Goal: Transaction & Acquisition: Purchase product/service

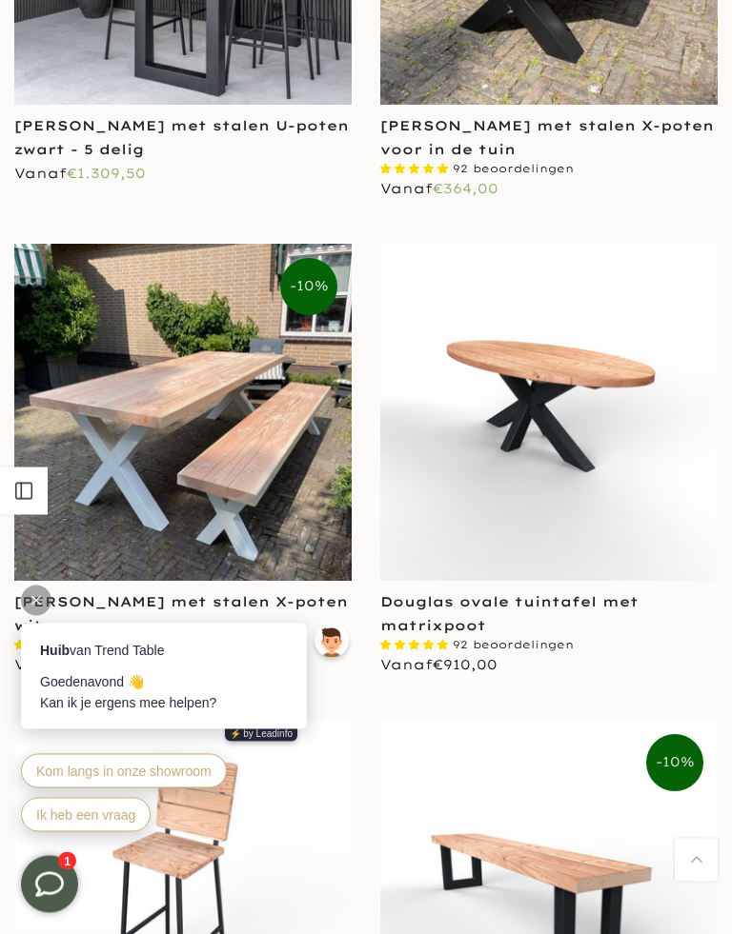
scroll to position [4944, 0]
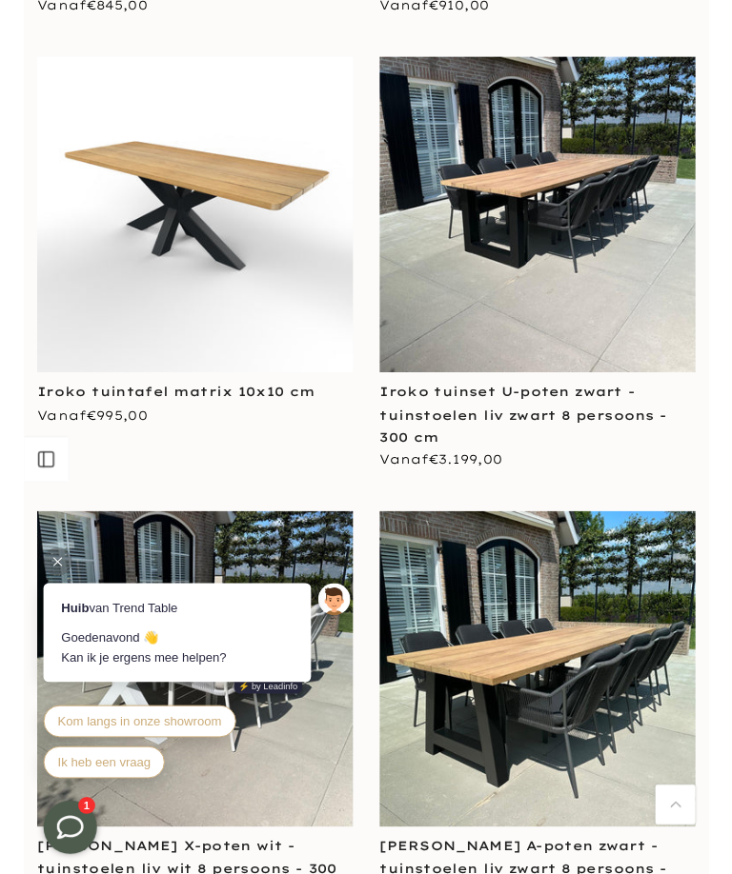
scroll to position [7434, 0]
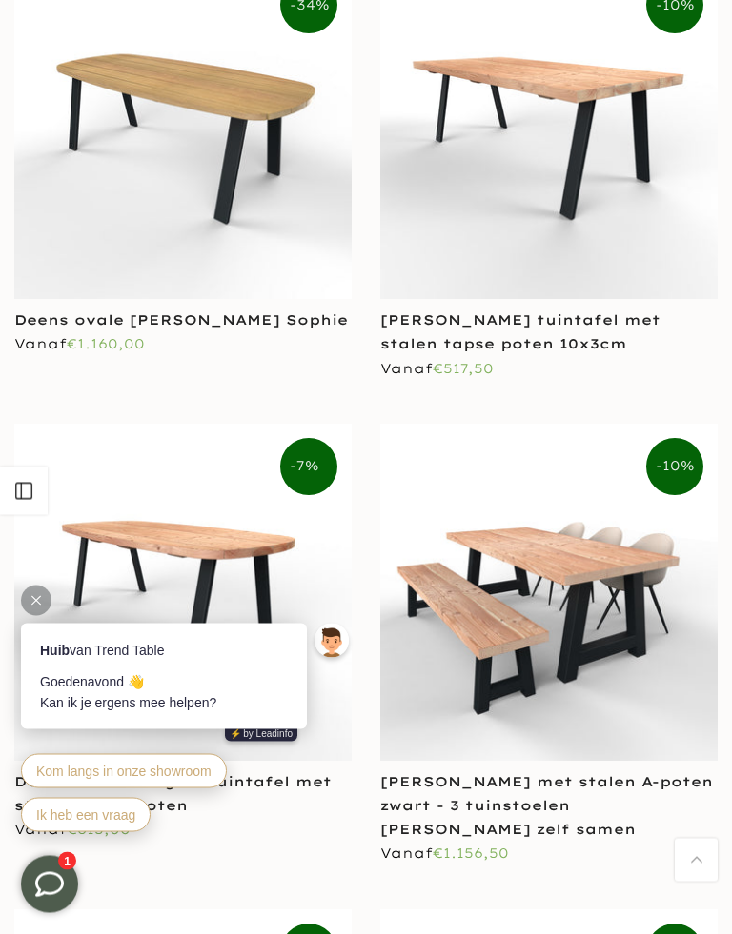
scroll to position [11681, 0]
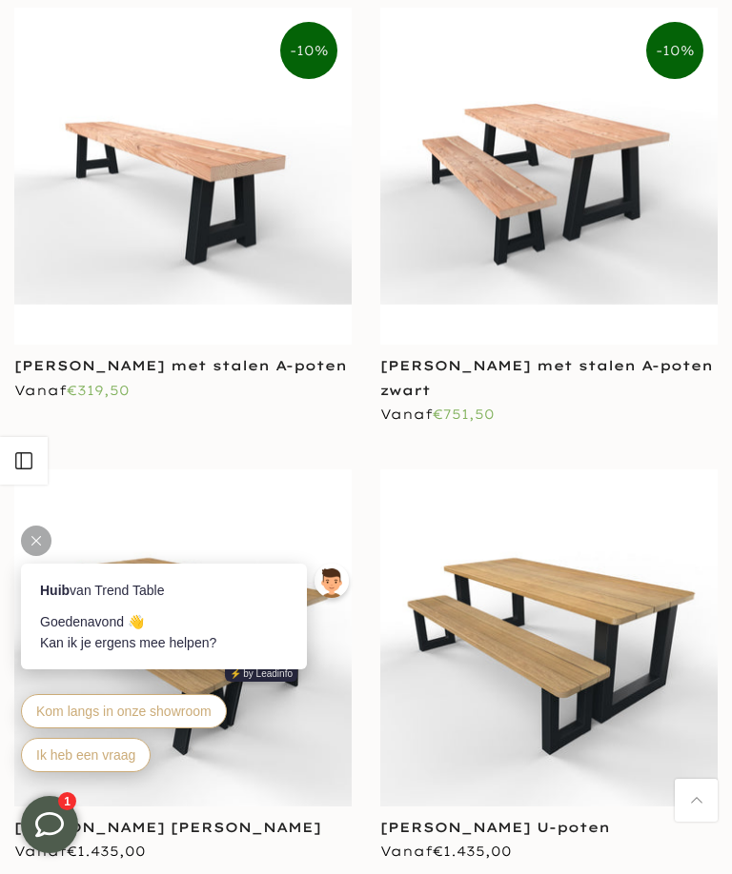
scroll to position [9472, 0]
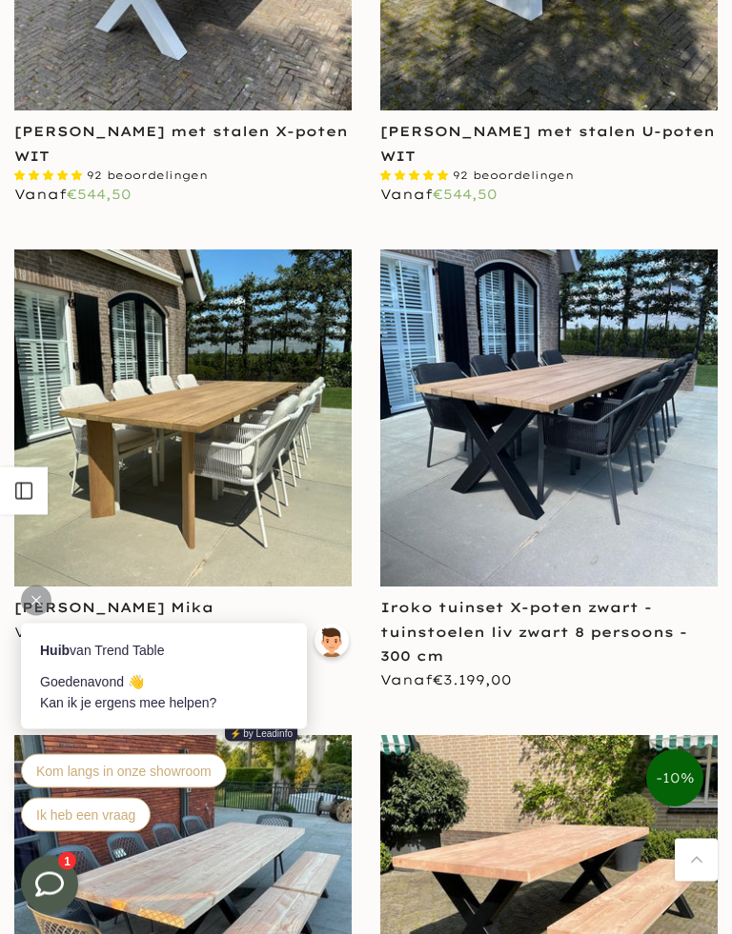
scroll to position [2543, 0]
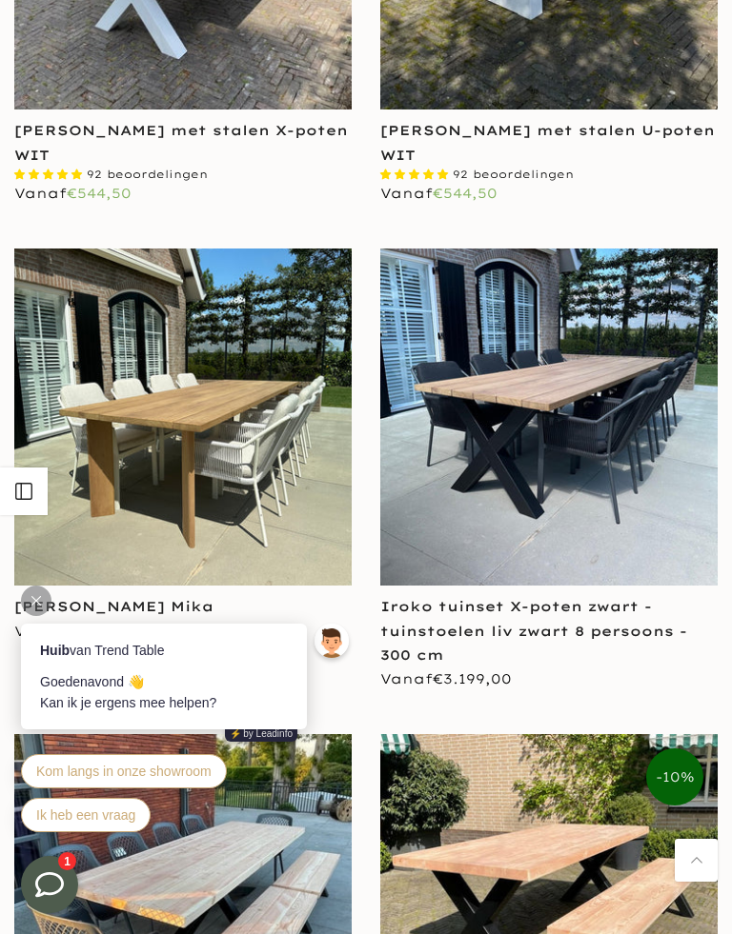
click at [582, 485] on img at bounding box center [548, 417] width 337 height 337
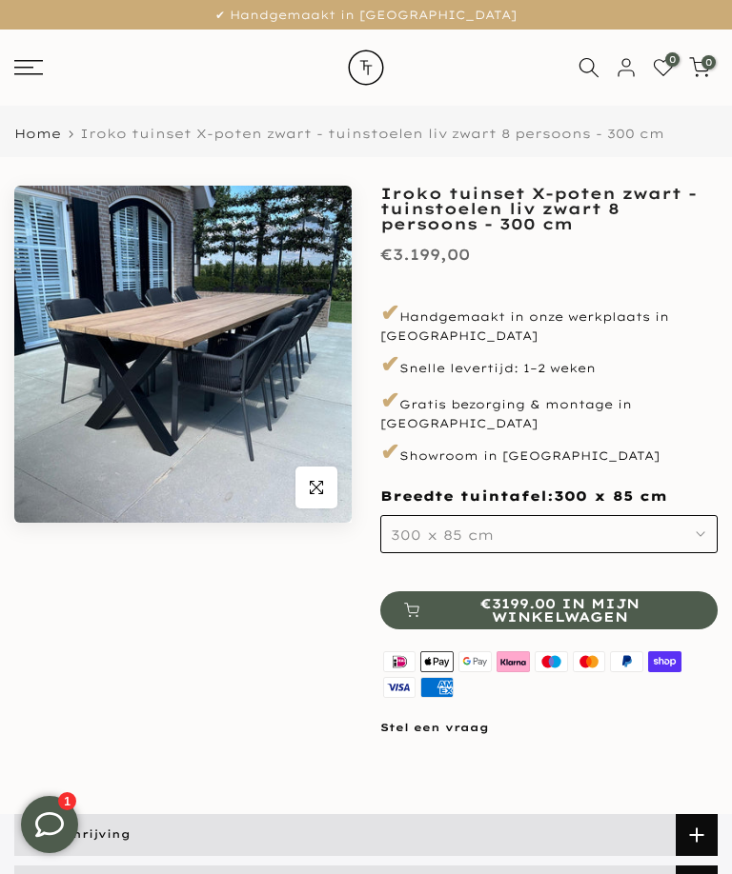
click at [29, 64] on icon at bounding box center [28, 67] width 29 height 15
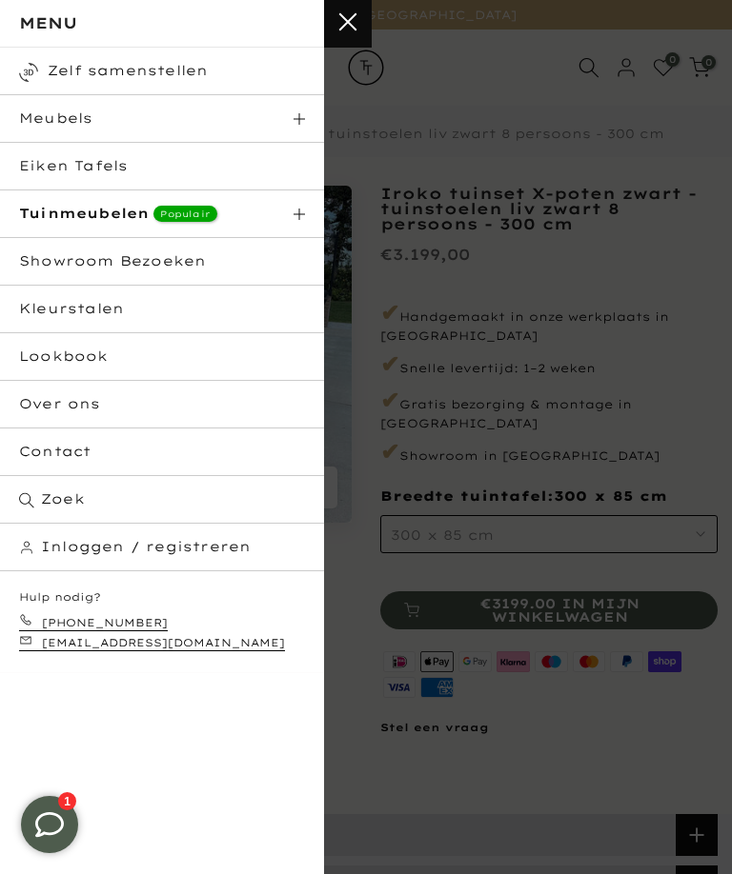
click at [68, 168] on html "Eiken Tafels" at bounding box center [162, 167] width 324 height 48
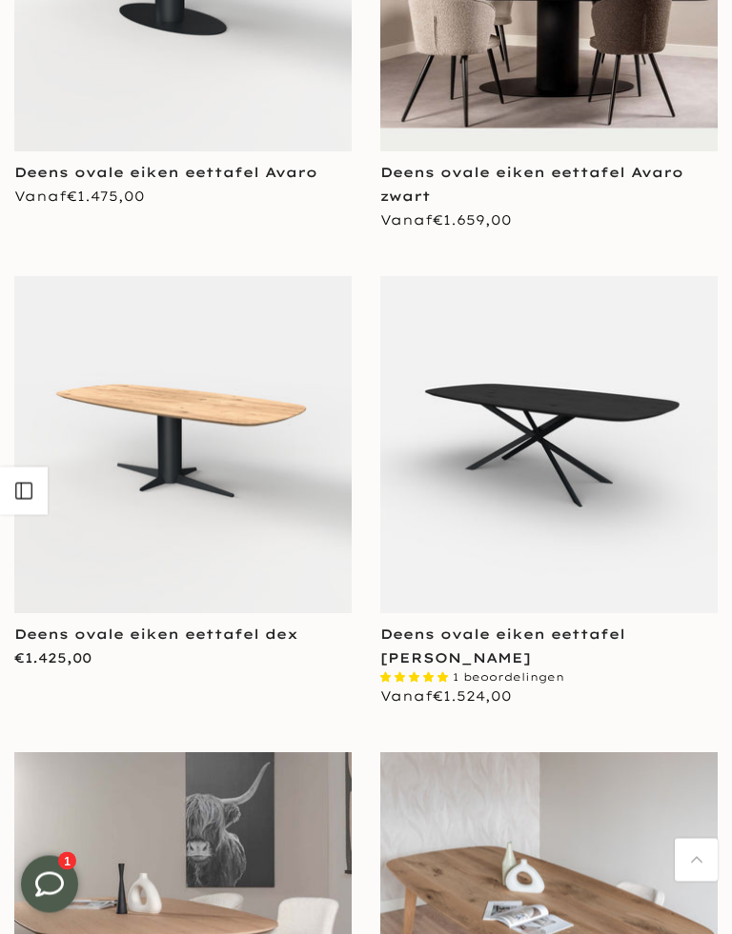
scroll to position [664, 0]
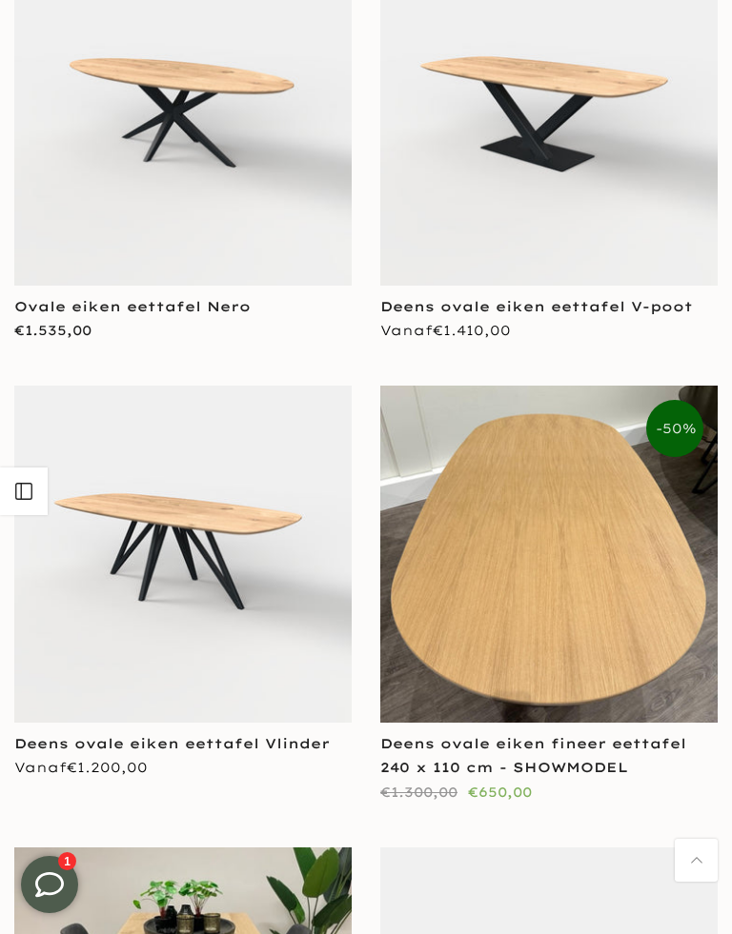
scroll to position [6032, 0]
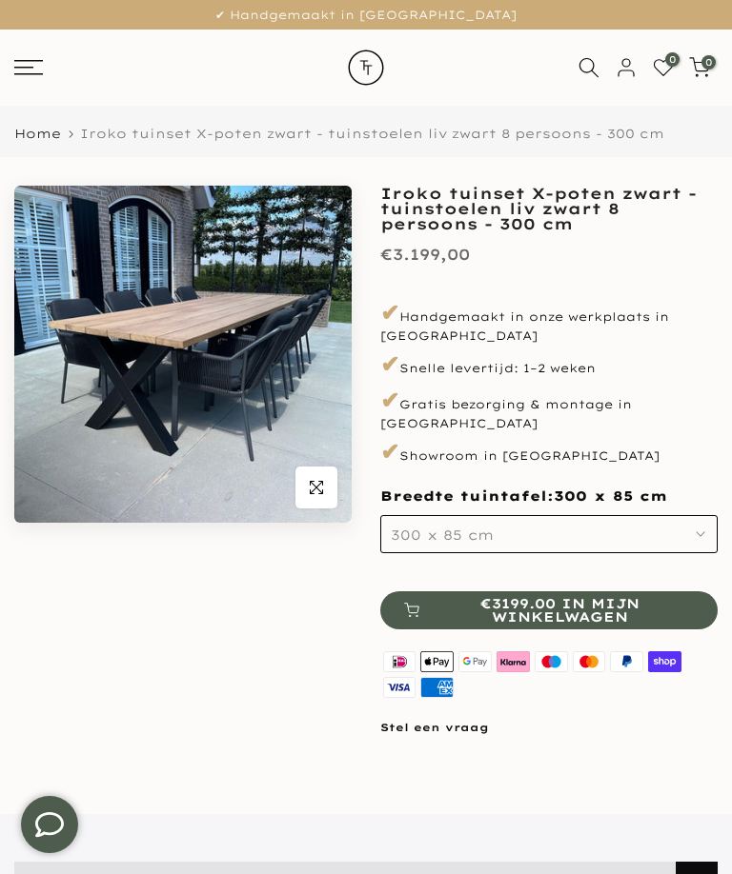
click at [28, 60] on rect at bounding box center [28, 61] width 29 height 2
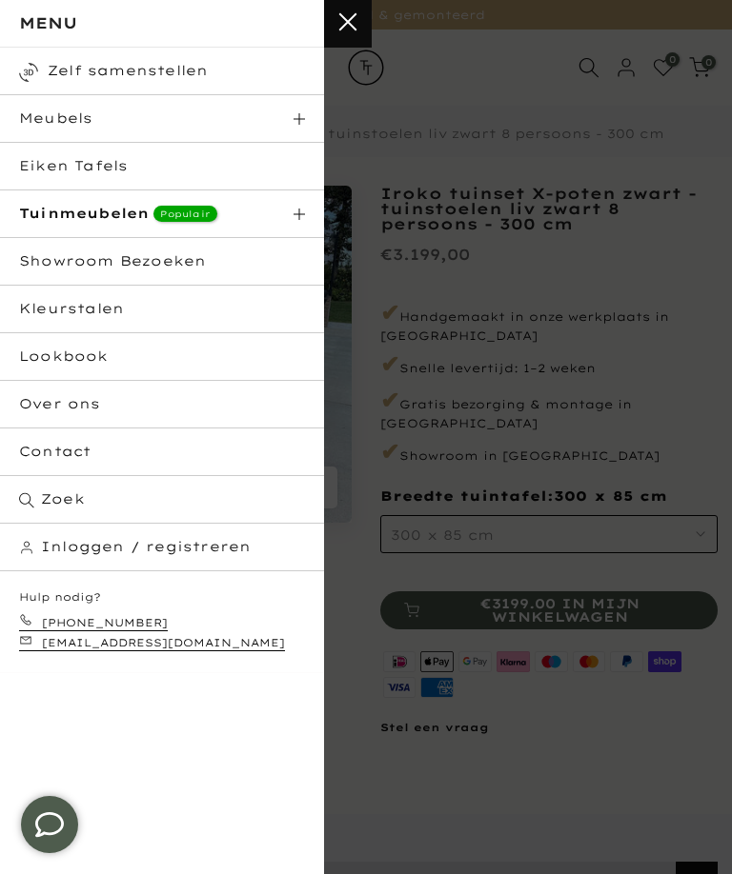
click at [78, 212] on strong "Tuinmeubelen" at bounding box center [84, 213] width 130 height 17
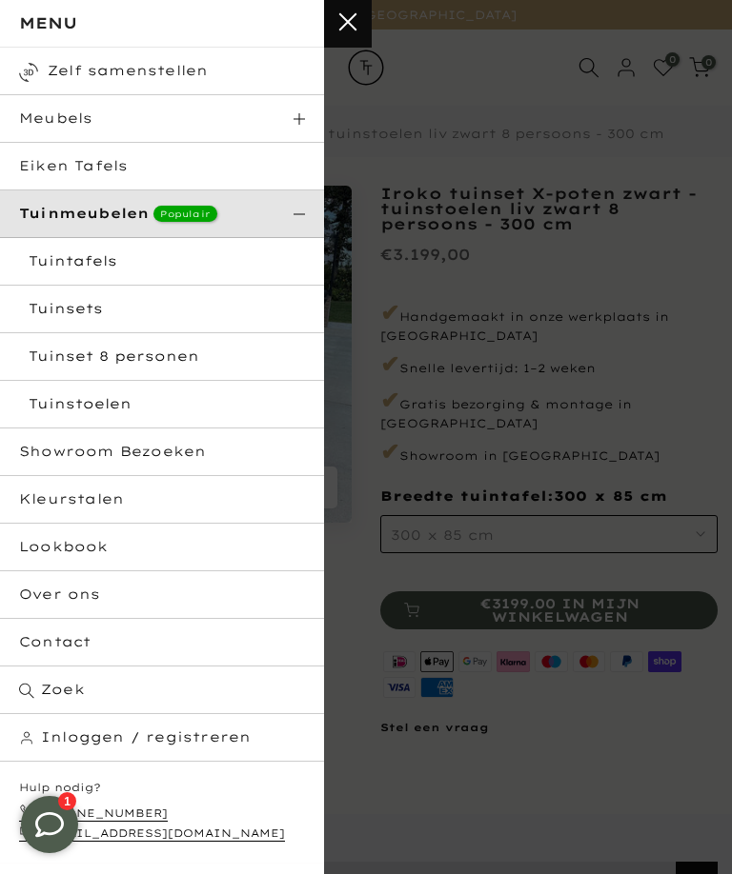
click at [70, 256] on html "Tuintafels" at bounding box center [162, 262] width 324 height 48
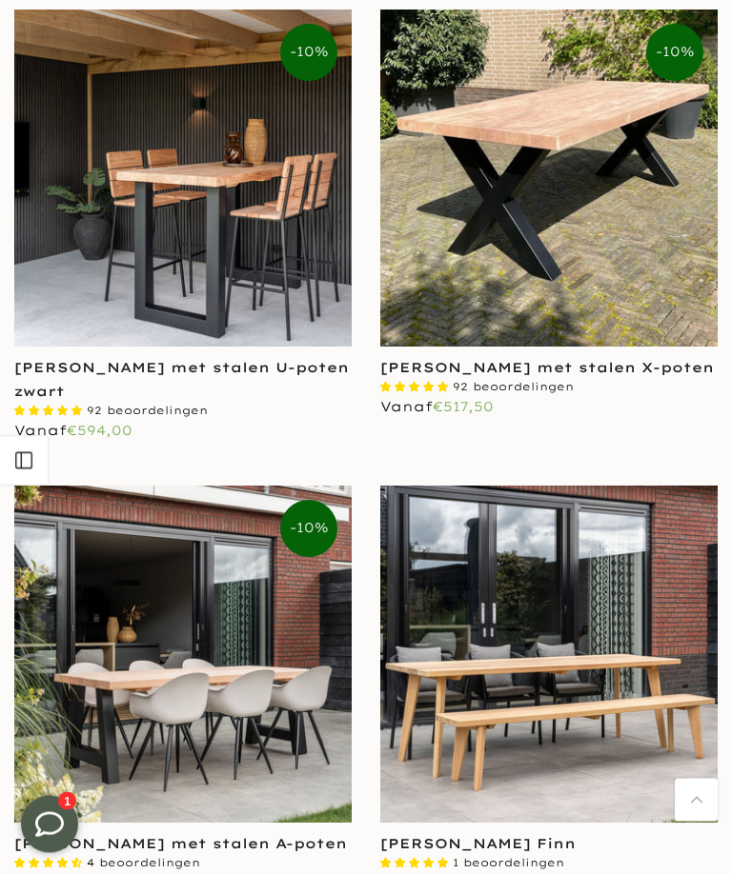
scroll to position [428, 0]
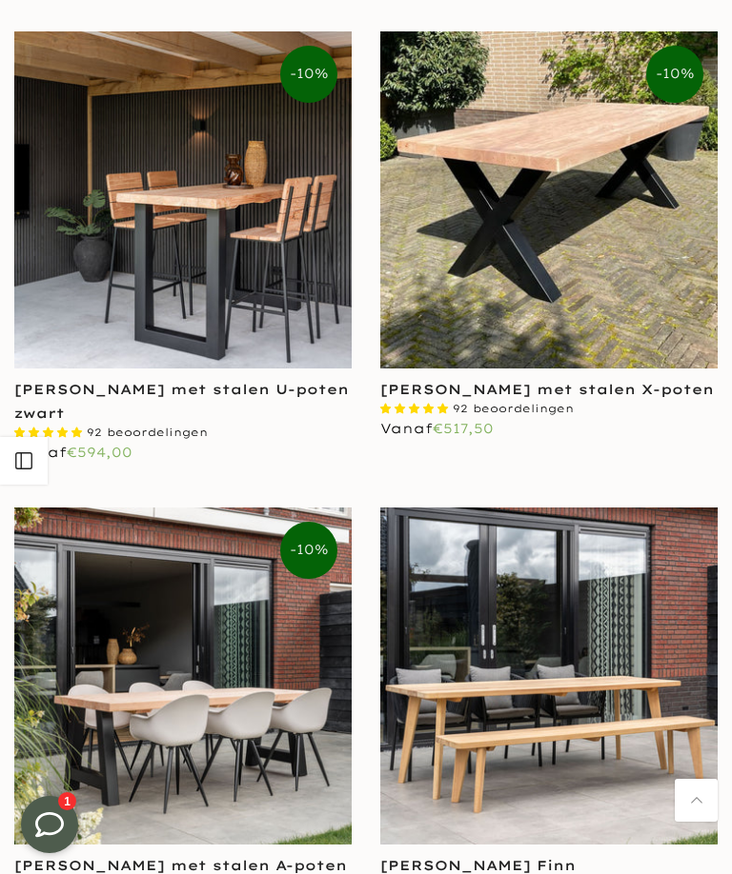
click at [579, 200] on img at bounding box center [548, 199] width 337 height 337
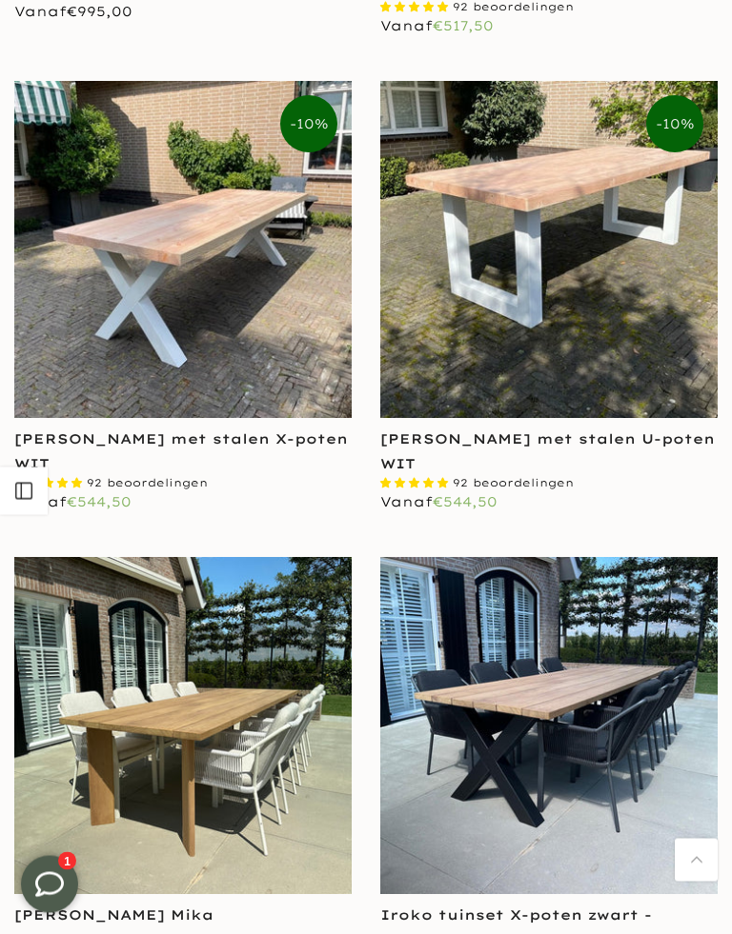
scroll to position [2237, 0]
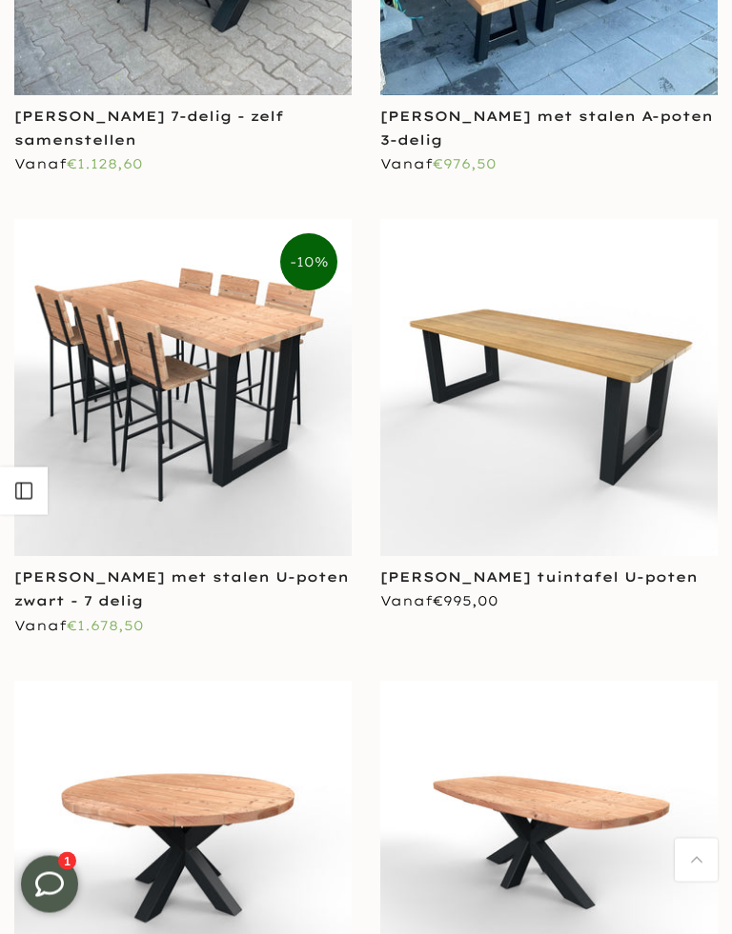
scroll to position [6354, 0]
click at [599, 412] on img at bounding box center [548, 387] width 337 height 337
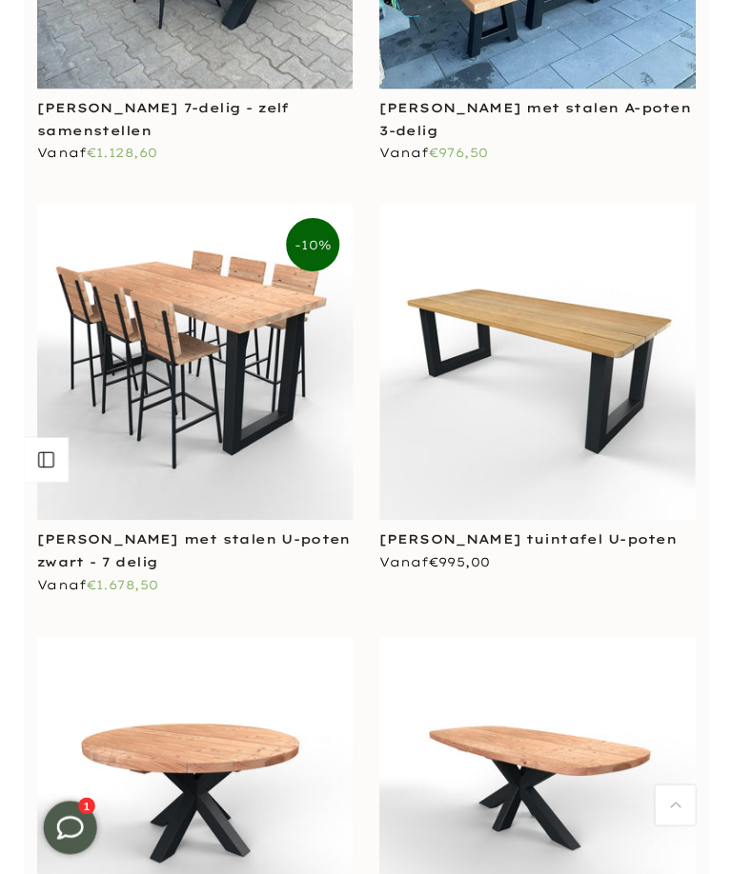
scroll to position [106, 0]
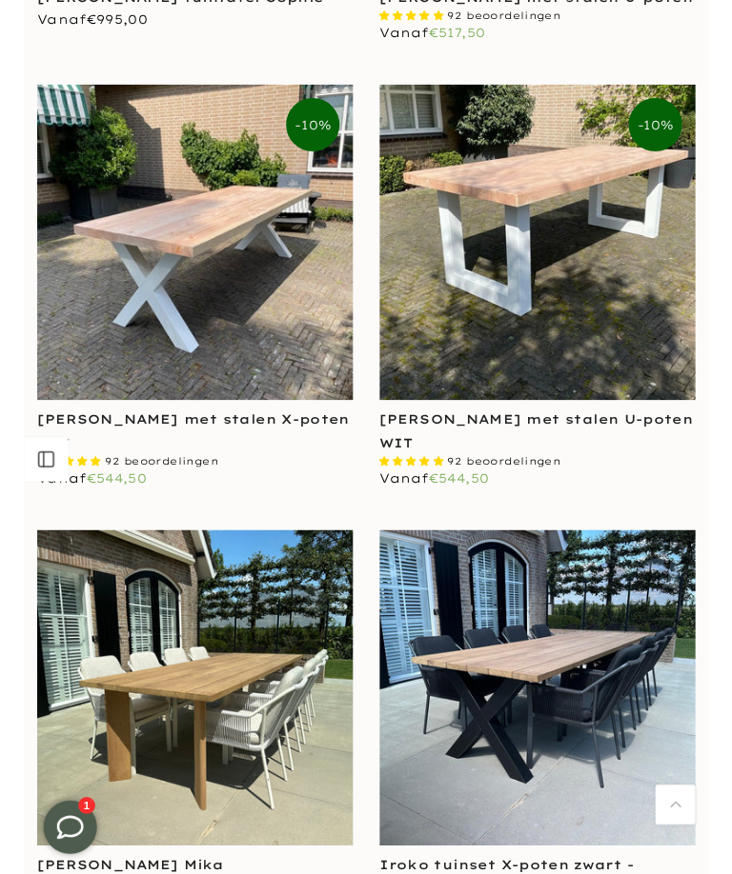
scroll to position [2226, 0]
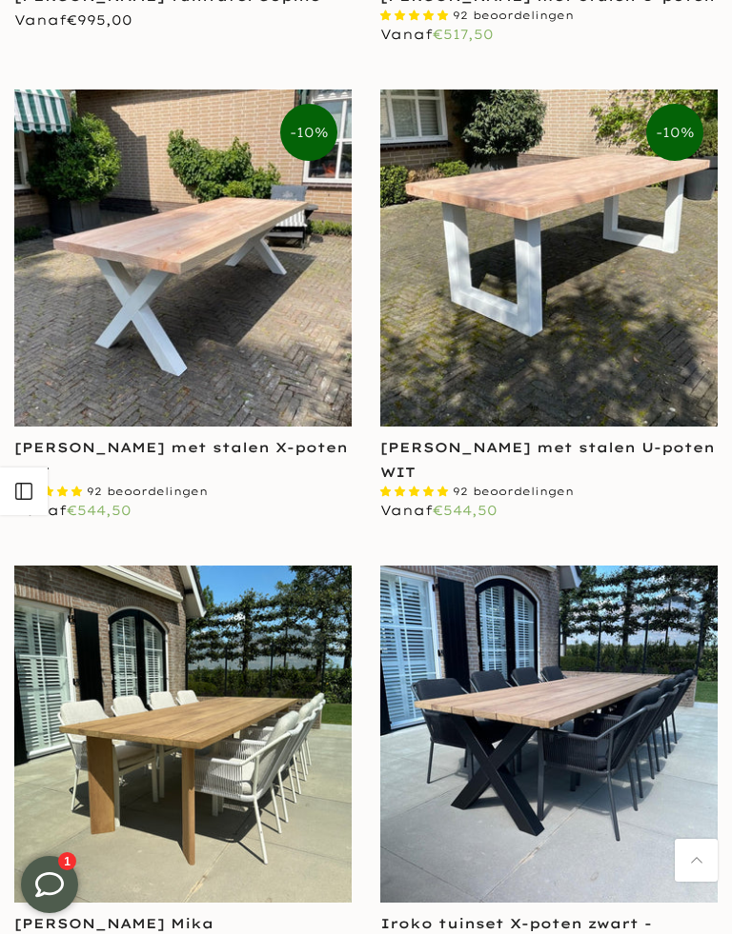
click at [127, 288] on img at bounding box center [182, 258] width 337 height 337
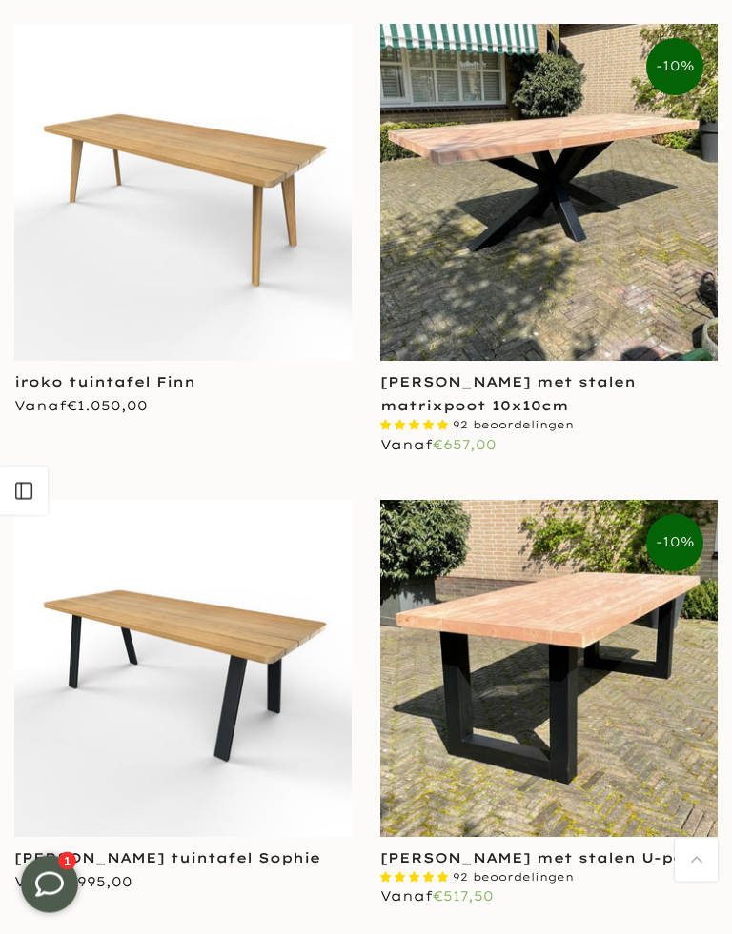
scroll to position [1364, 0]
click at [571, 228] on img at bounding box center [548, 192] width 337 height 337
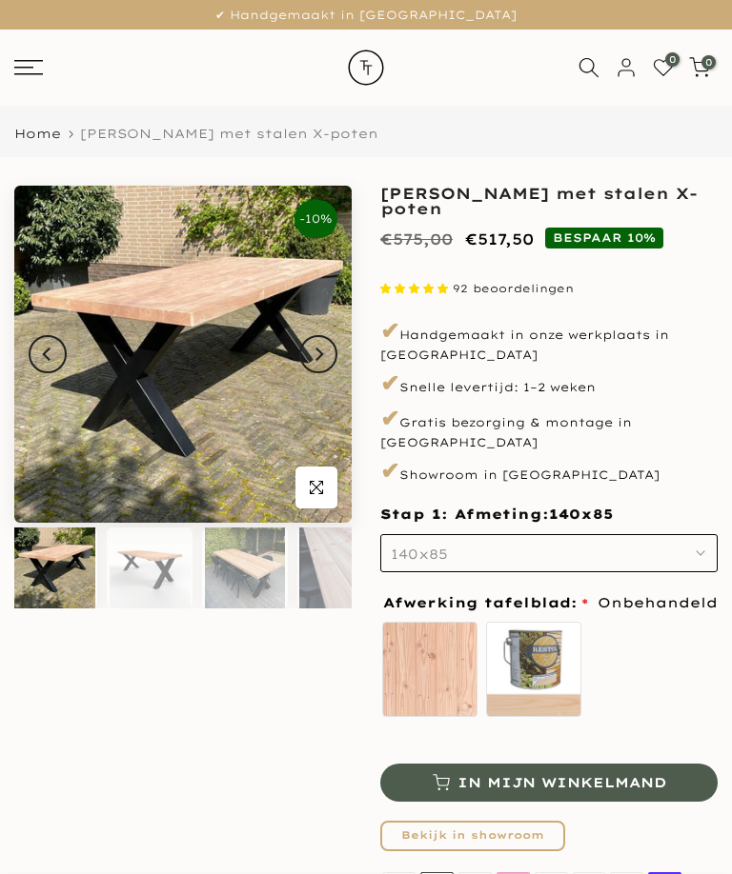
click at [699, 534] on button "140x85" at bounding box center [548, 553] width 337 height 38
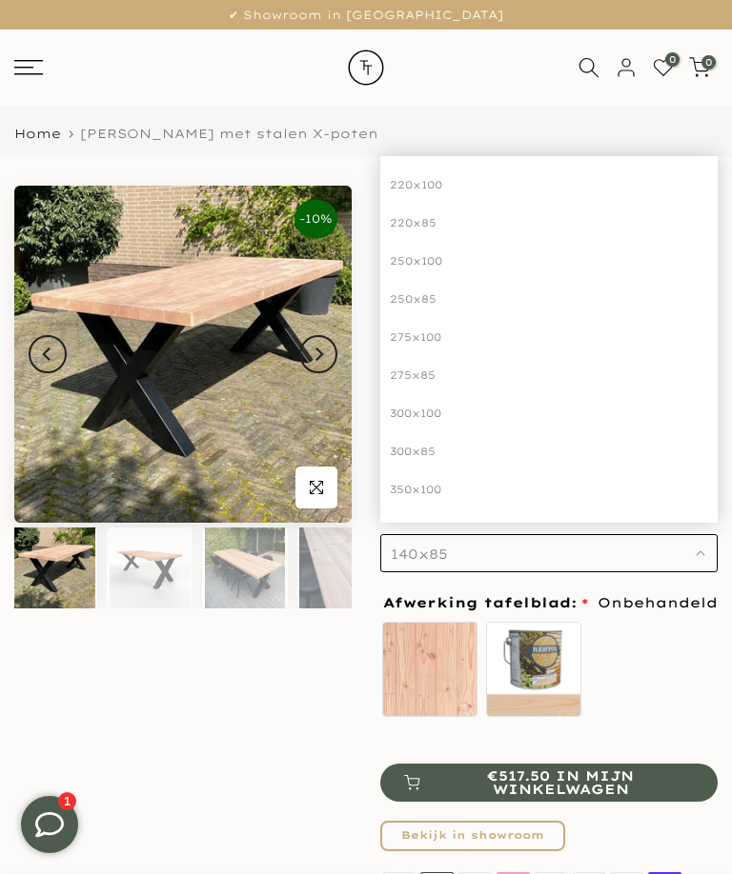
scroll to position [310, 0]
click at [427, 394] on div "300x100" at bounding box center [548, 413] width 337 height 38
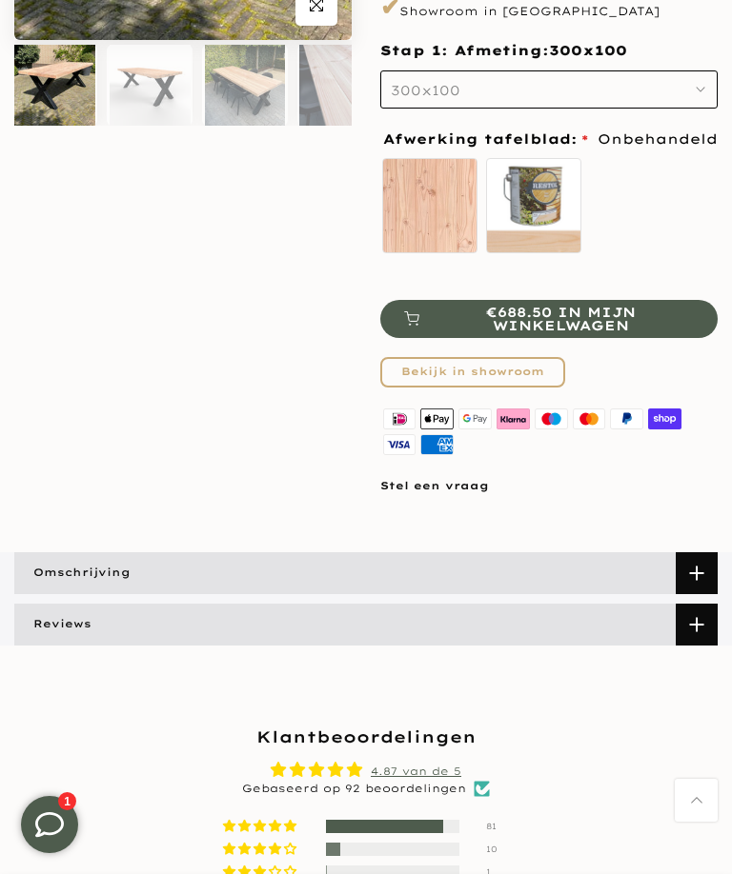
scroll to position [476, 0]
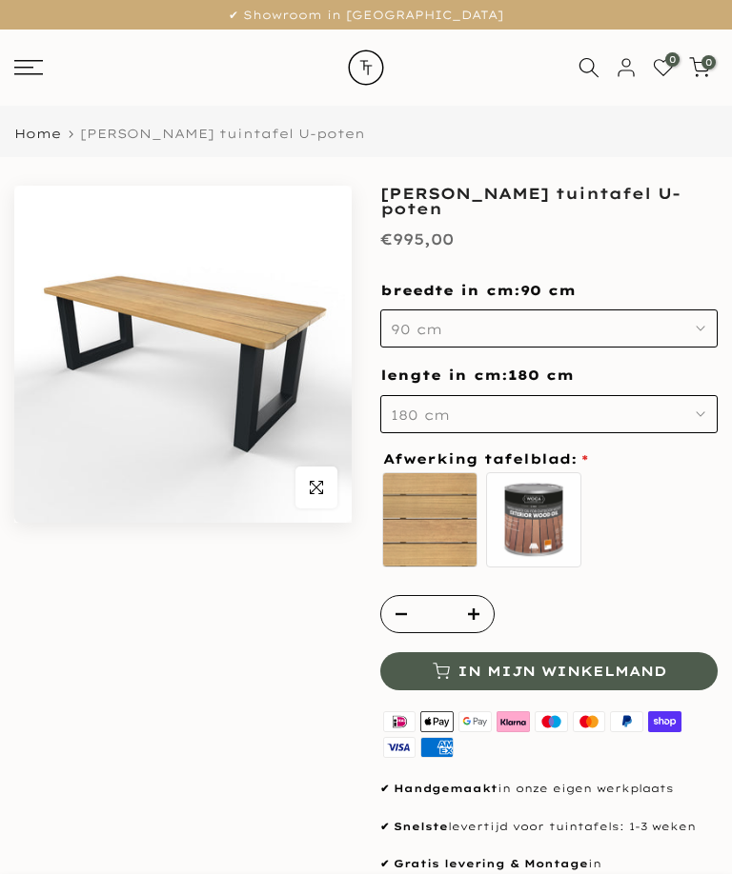
click at [701, 410] on icon "button" at bounding box center [700, 415] width 10 height 10
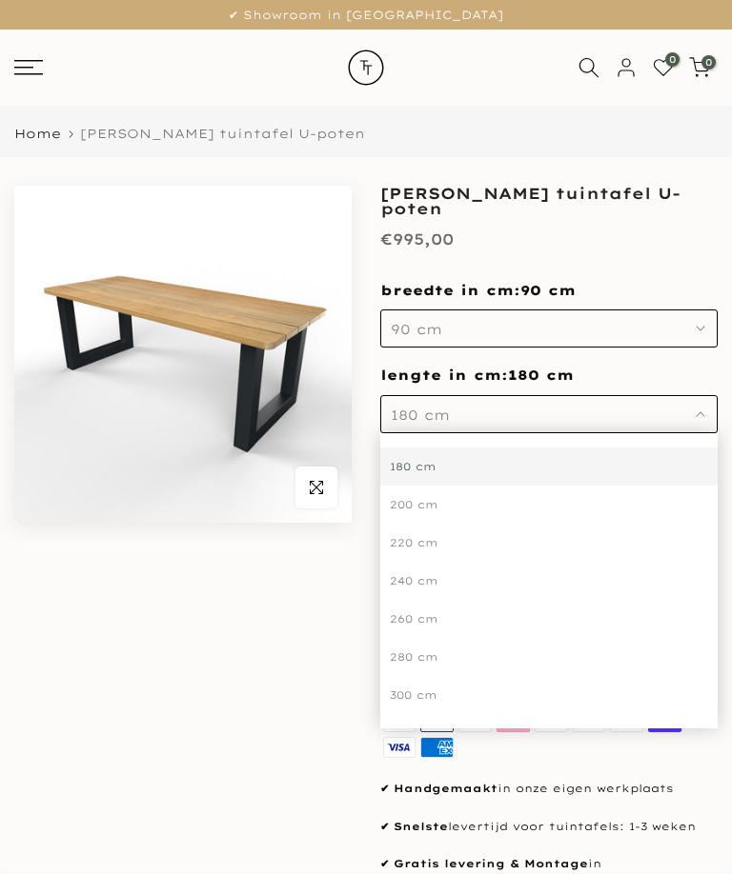
click at [693, 412] on button "180 cm" at bounding box center [548, 414] width 337 height 38
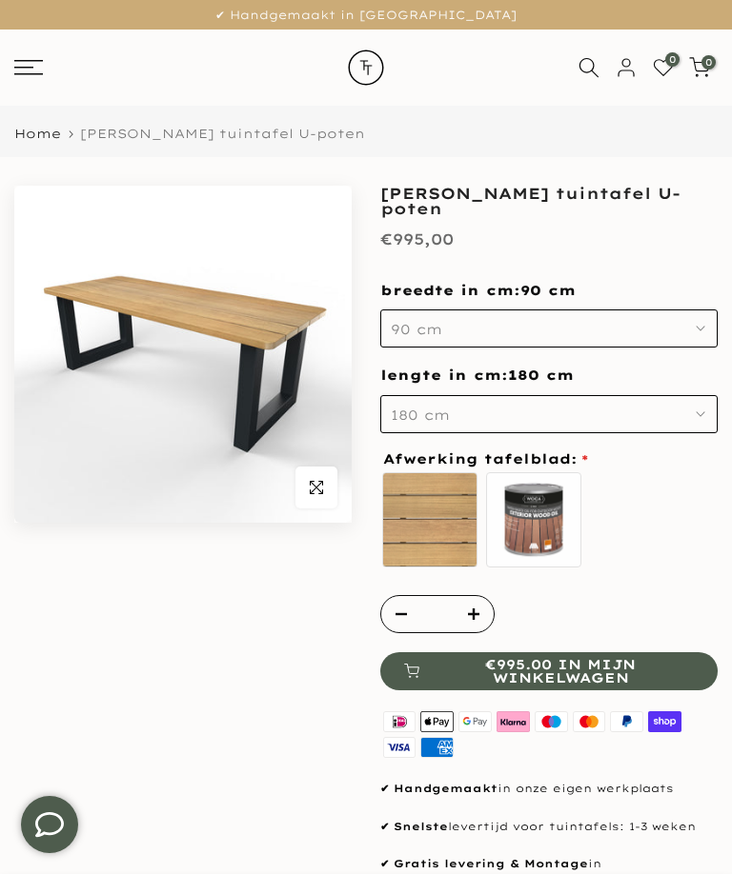
click at [696, 412] on icon "button" at bounding box center [700, 415] width 10 height 10
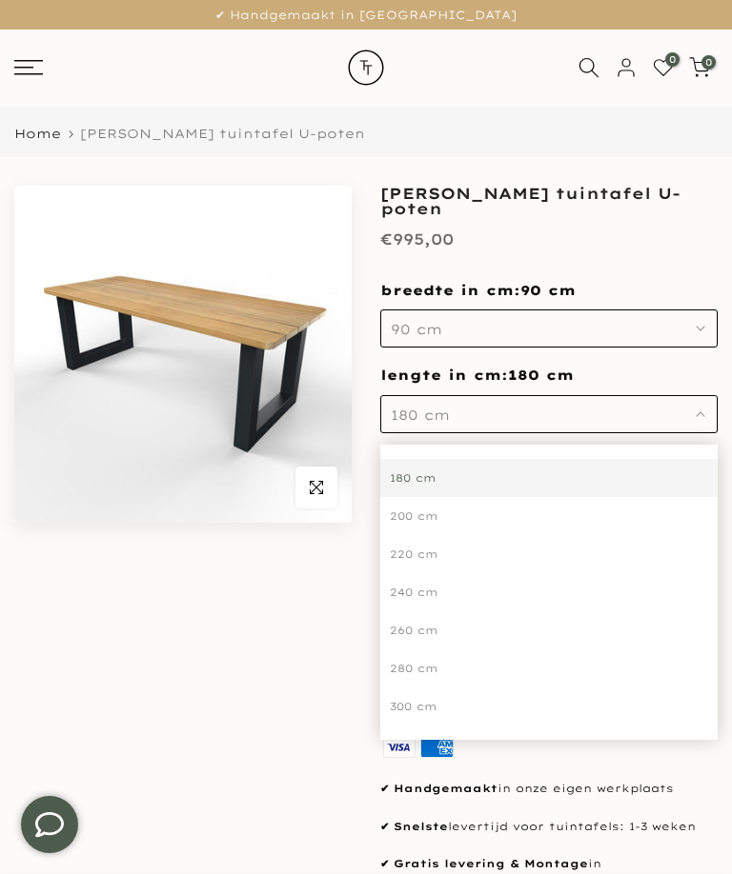
click at [597, 713] on div "300 cm" at bounding box center [548, 707] width 337 height 38
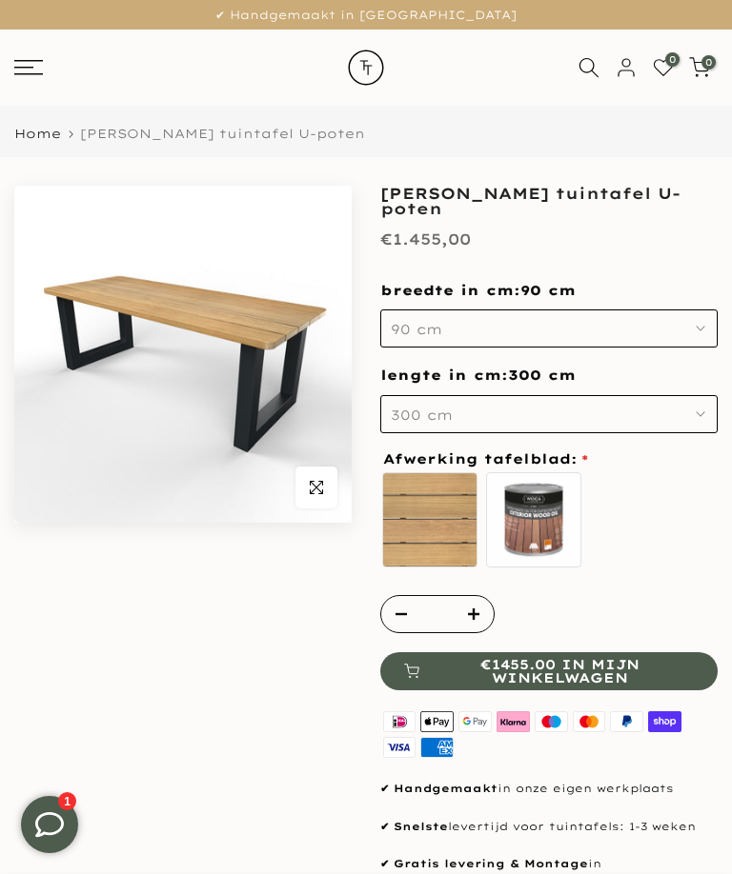
click at [694, 332] on button "90 cm" at bounding box center [548, 329] width 337 height 38
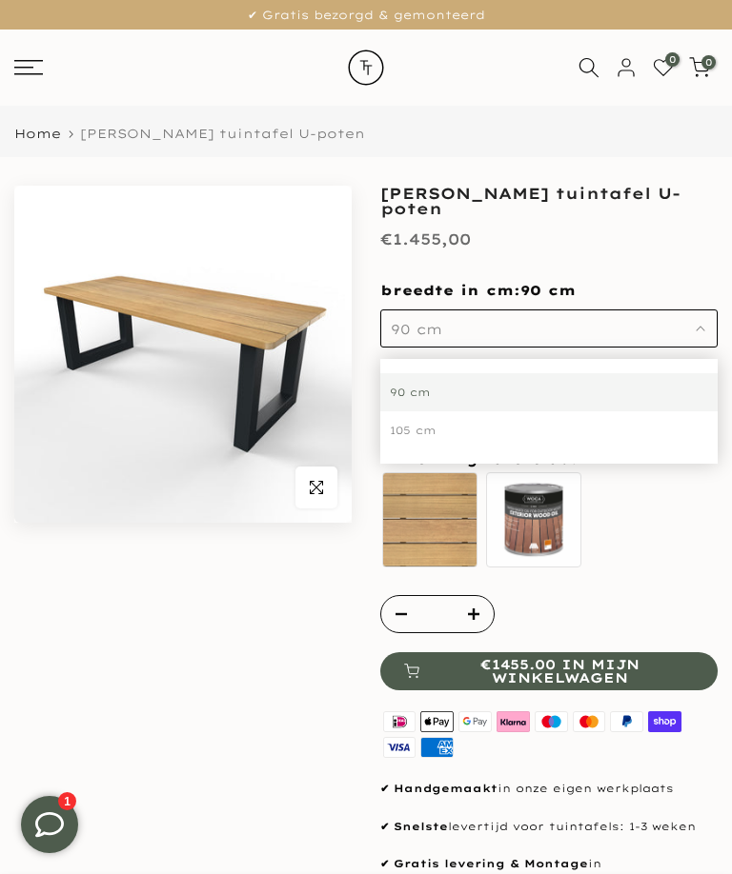
click at [541, 441] on div "105 cm" at bounding box center [548, 431] width 337 height 38
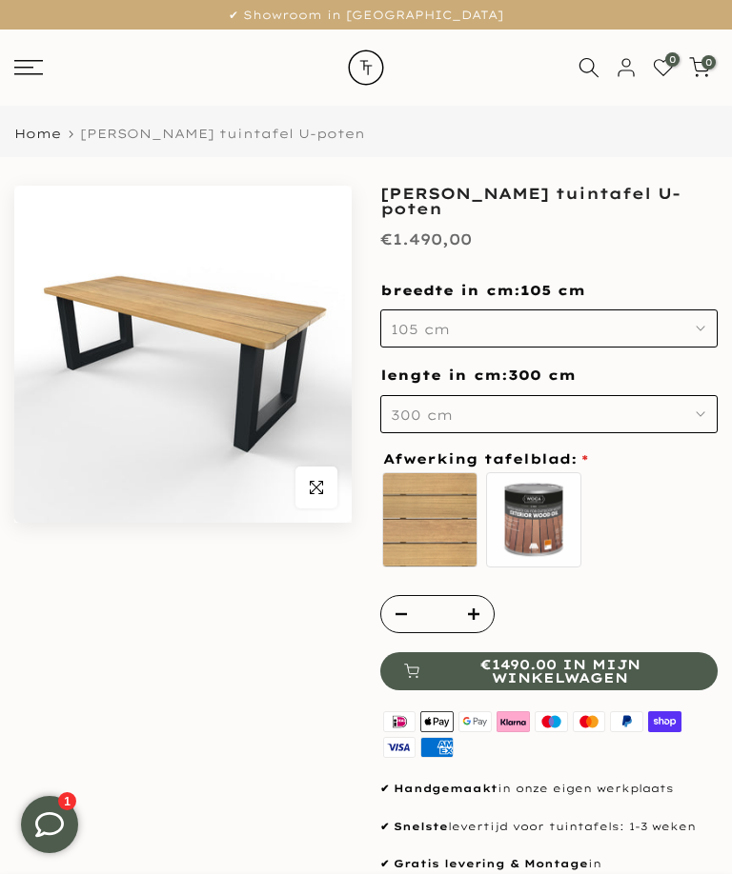
click at [703, 404] on button "300 cm" at bounding box center [548, 414] width 337 height 38
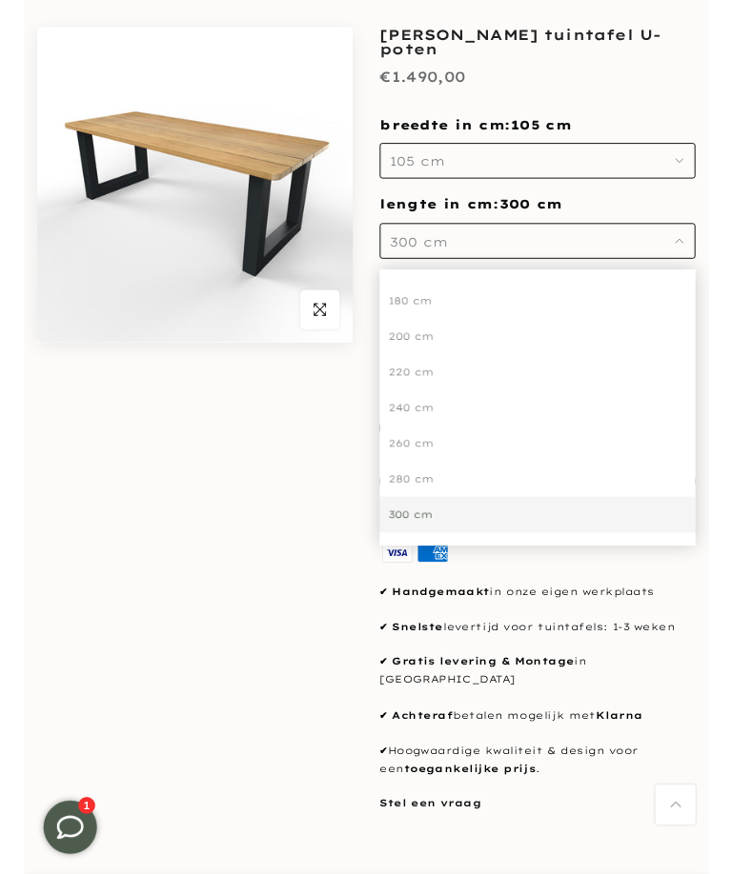
scroll to position [69, 0]
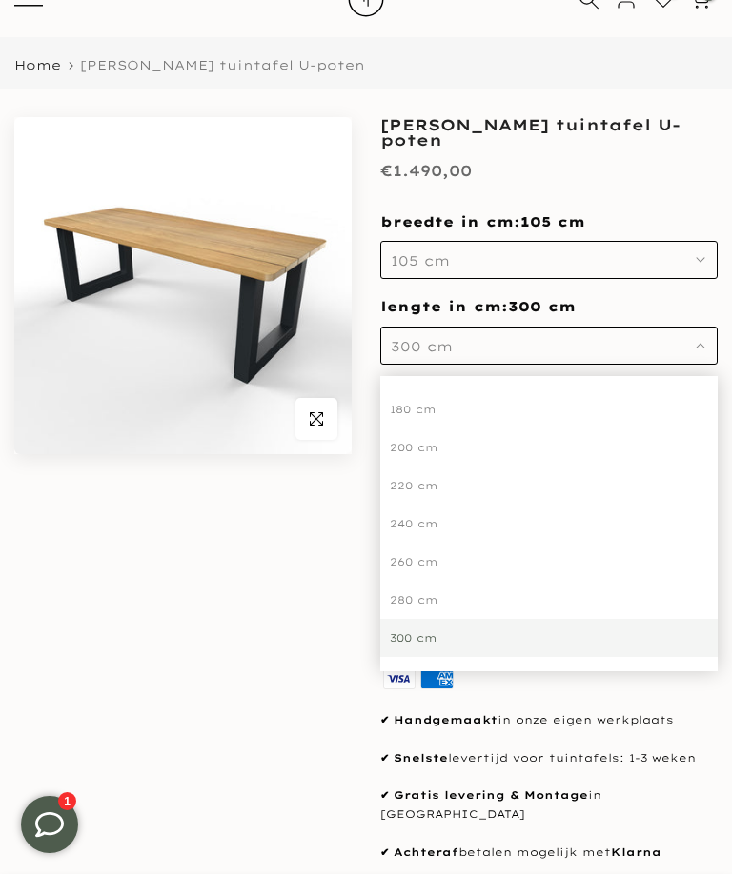
click at [321, 627] on div "Uitverkocht Klik om te vergroten" at bounding box center [183, 546] width 366 height 859
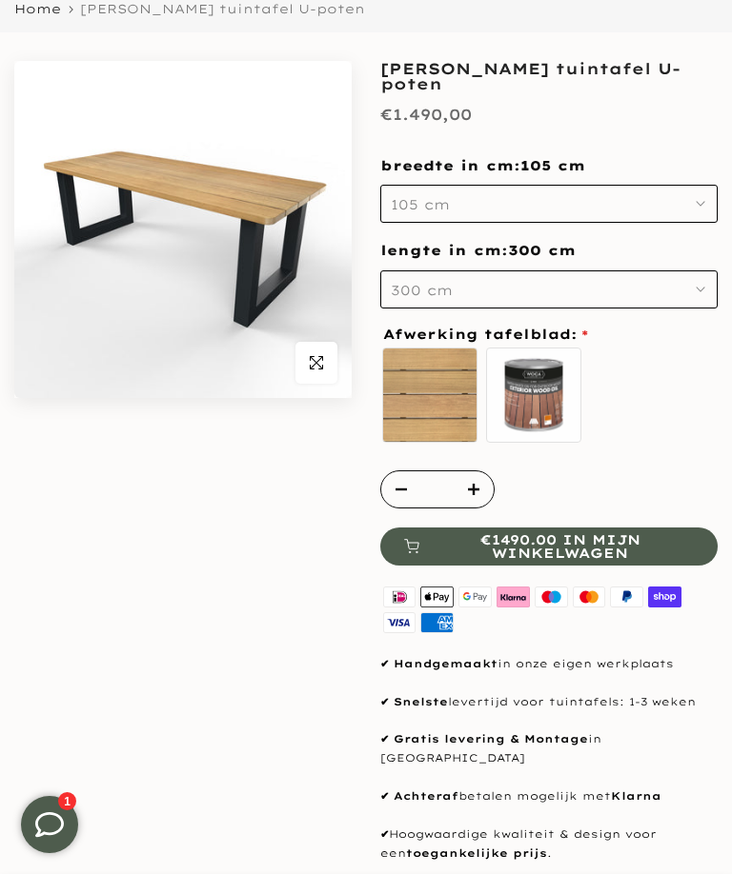
scroll to position [0, 0]
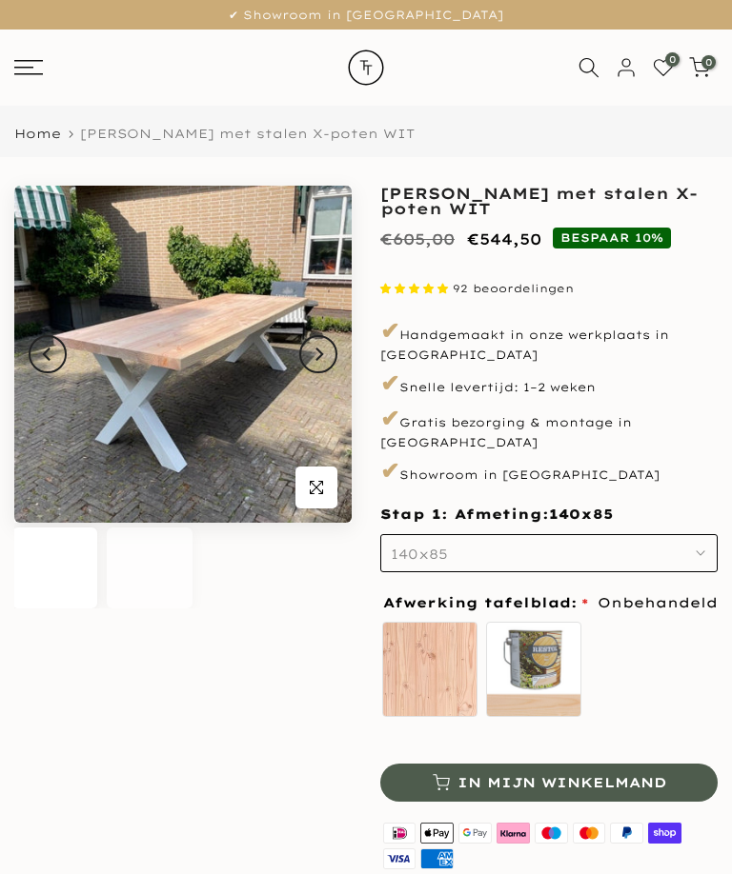
click at [693, 536] on button "140x85" at bounding box center [548, 553] width 337 height 38
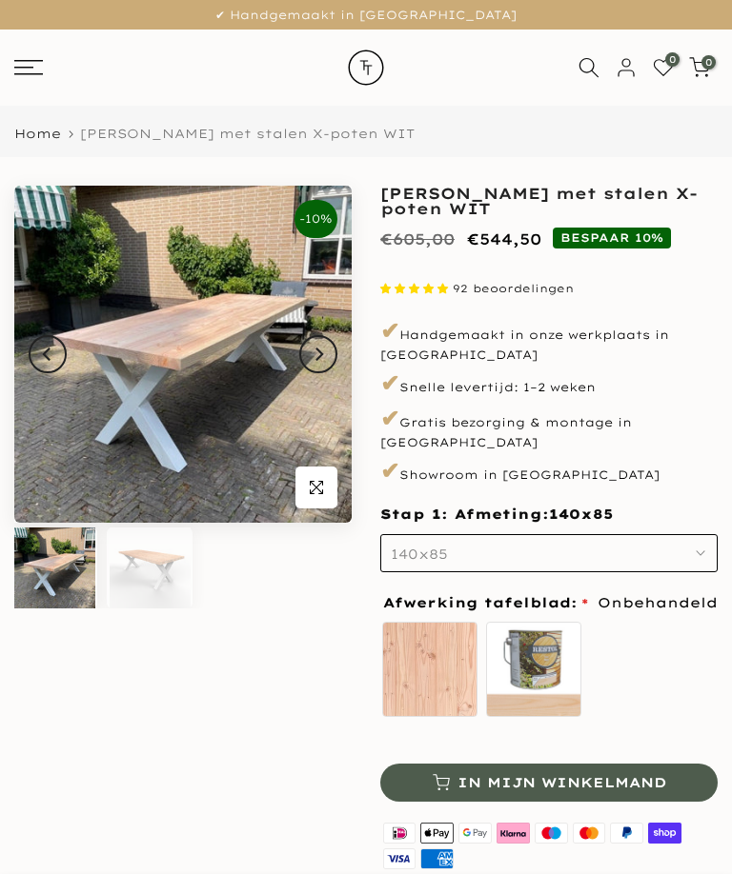
click at [699, 549] on icon "button" at bounding box center [700, 554] width 10 height 10
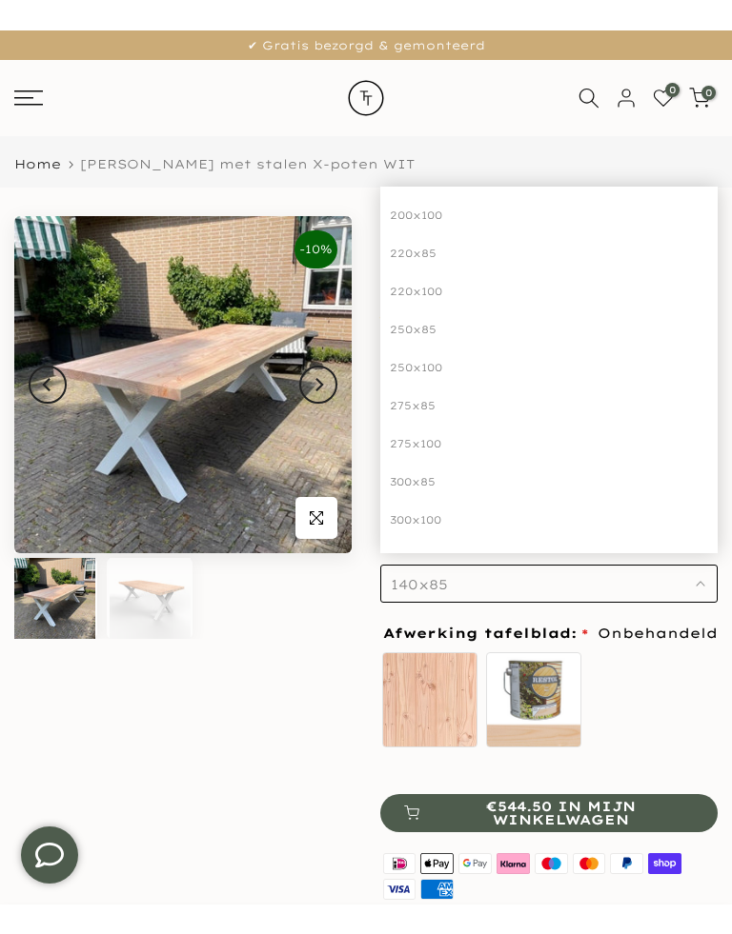
scroll to position [64, 0]
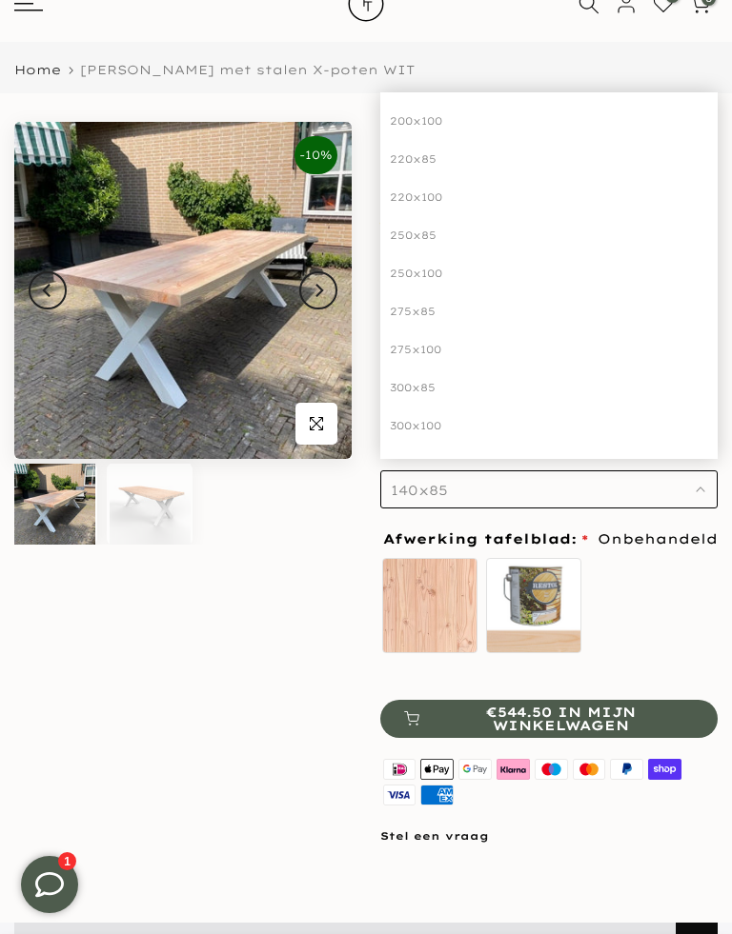
click at [472, 407] on div "300x100" at bounding box center [548, 426] width 337 height 38
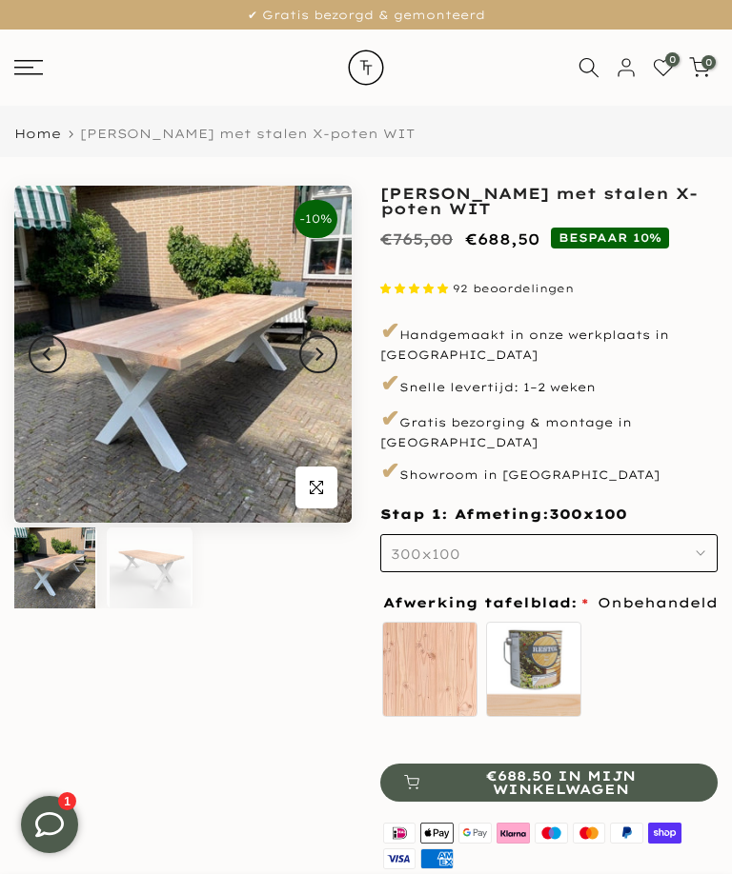
click at [140, 302] on img at bounding box center [182, 354] width 337 height 337
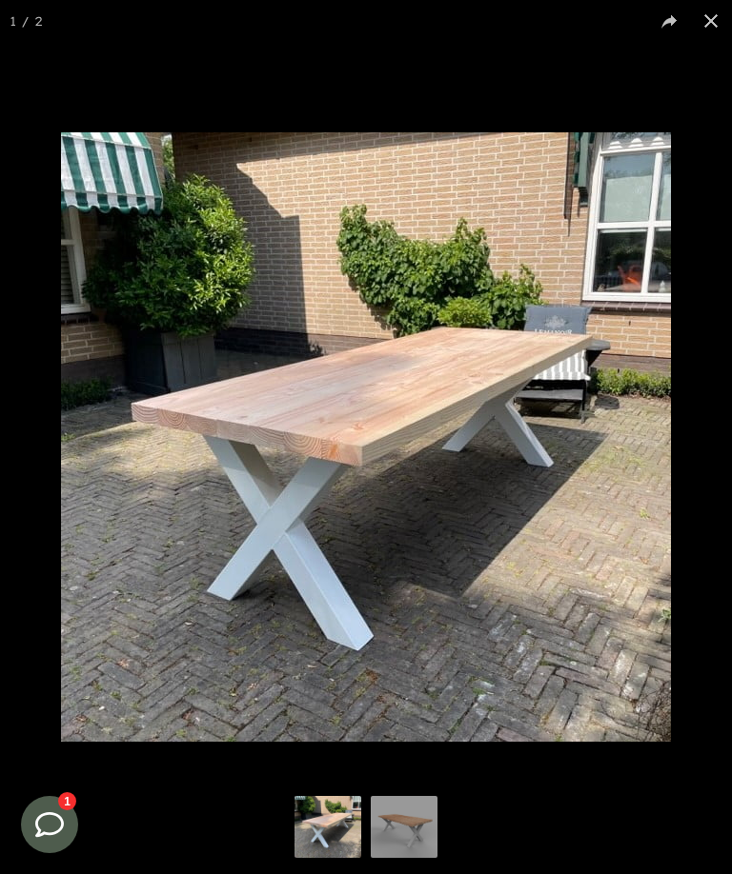
click at [694, 17] on button at bounding box center [711, 21] width 42 height 42
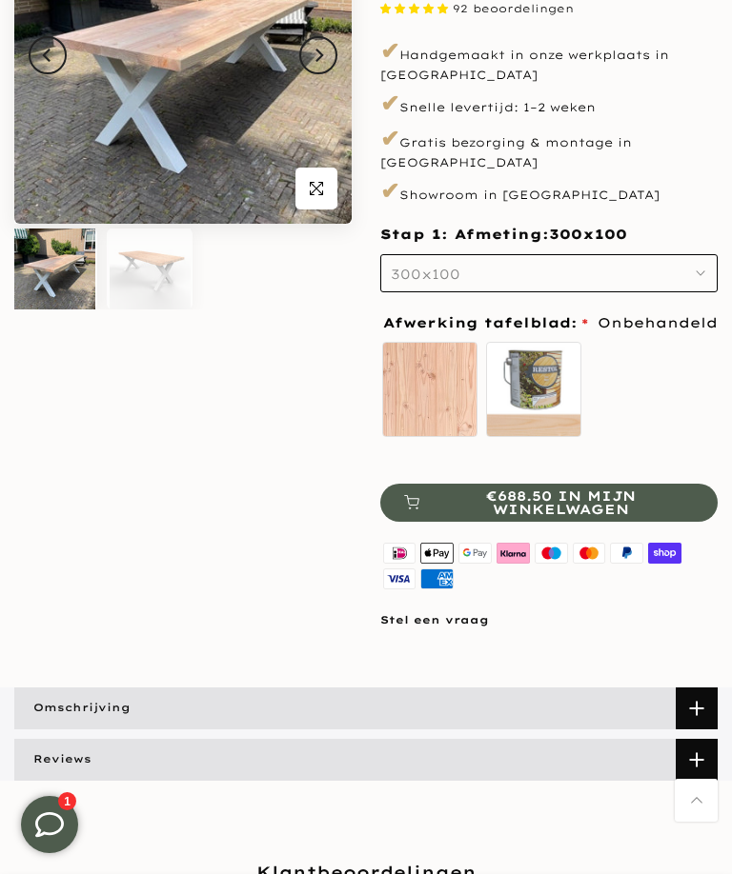
scroll to position [292, 0]
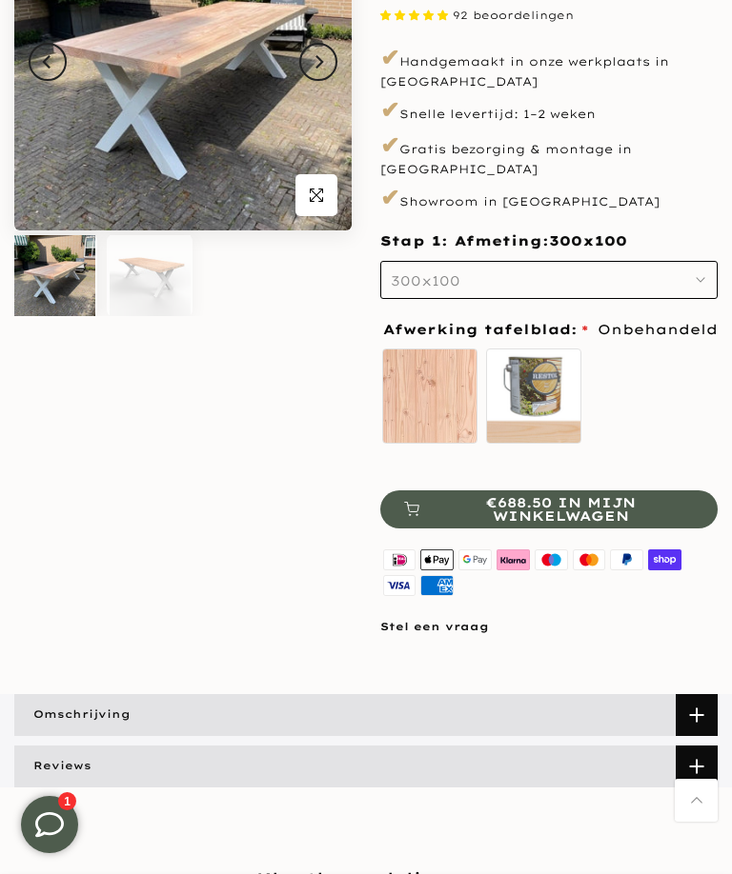
click at [558, 371] on label "zelf behandelen - beits meegeleverd" at bounding box center [533, 396] width 95 height 95
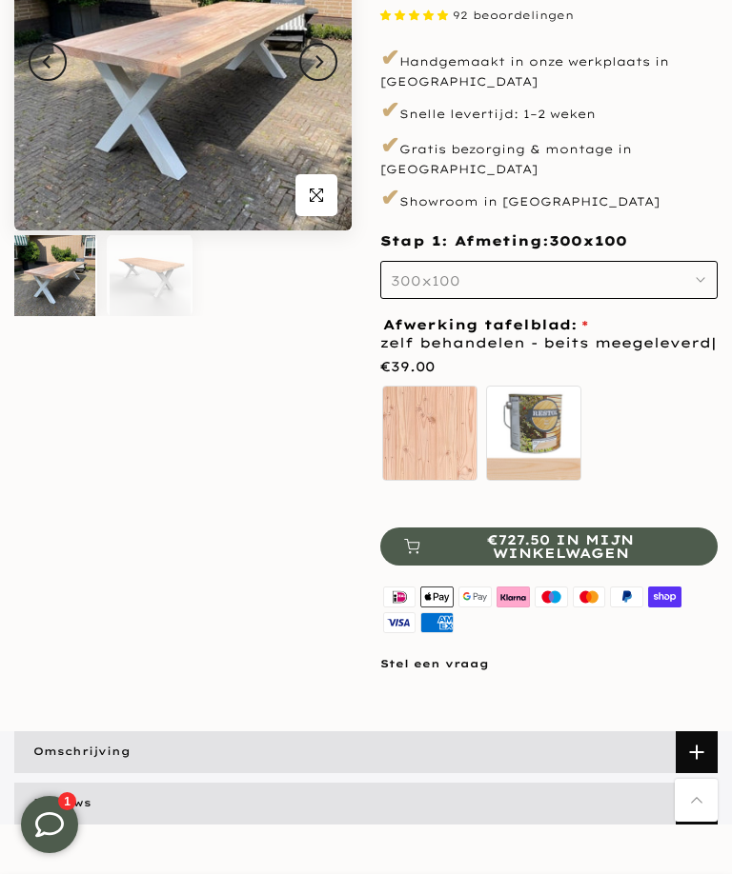
click at [113, 399] on div "-10% Uitverkocht Klik om te vergroten" at bounding box center [183, 283] width 366 height 781
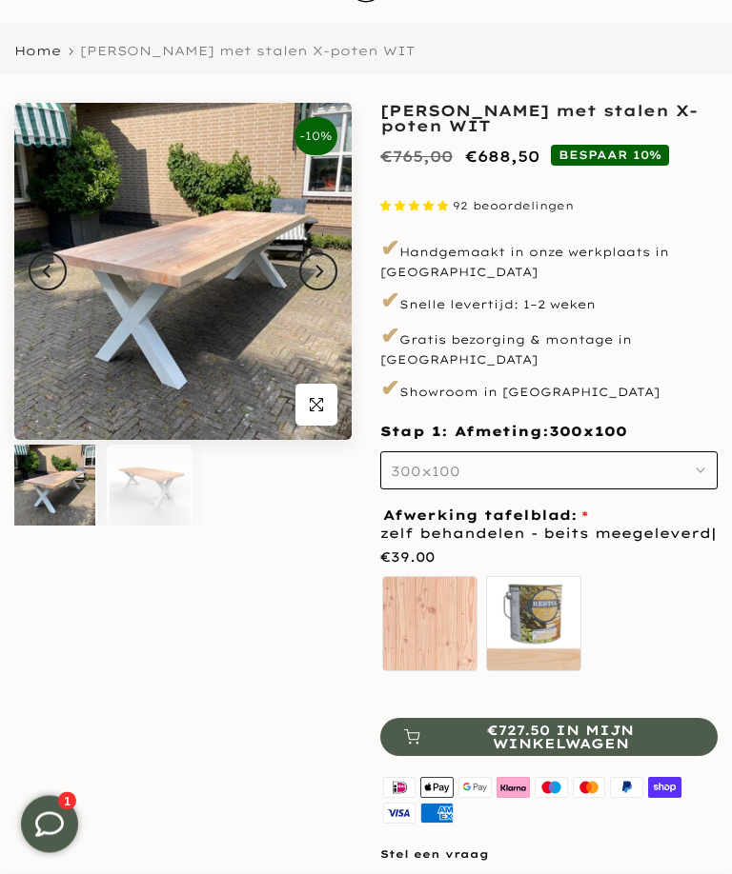
scroll to position [0, 0]
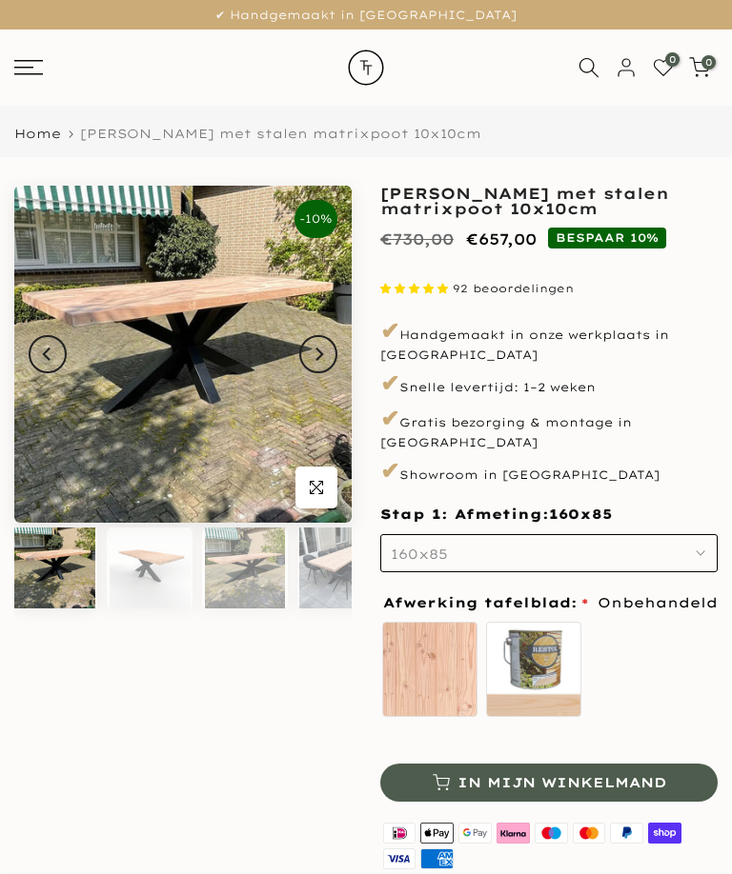
click at [703, 552] on use "button" at bounding box center [700, 554] width 8 height 4
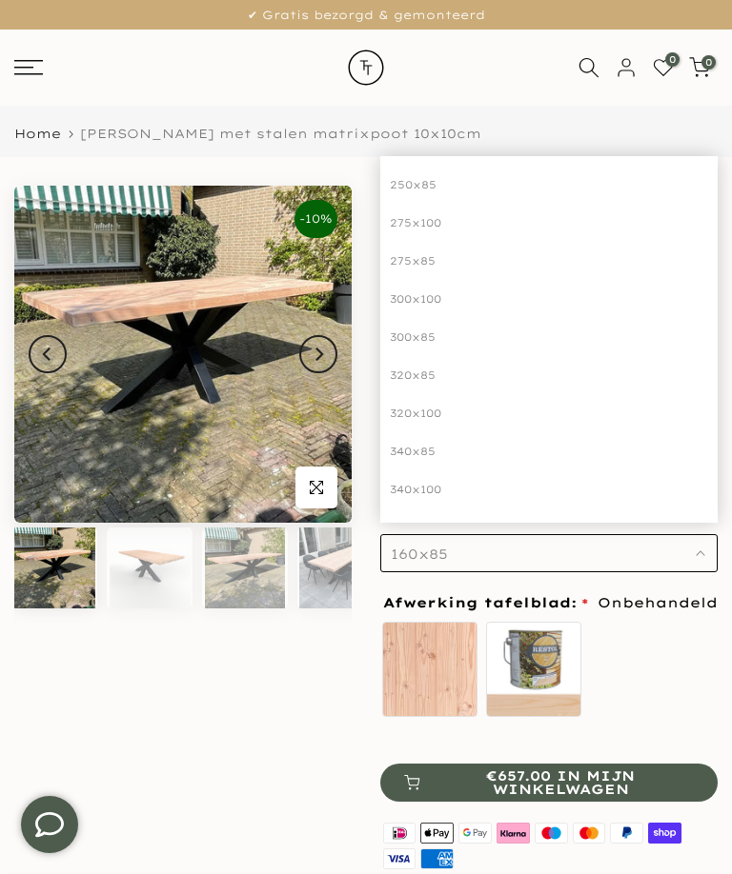
scroll to position [348, 0]
click at [420, 394] on div "320x100" at bounding box center [548, 413] width 337 height 38
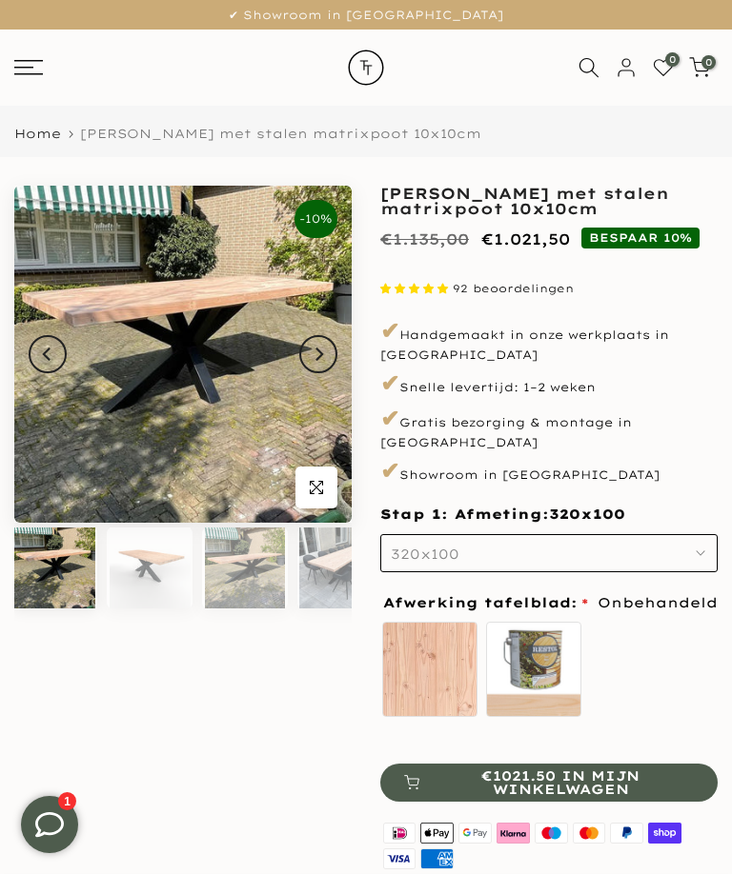
click at [227, 382] on img at bounding box center [182, 354] width 337 height 337
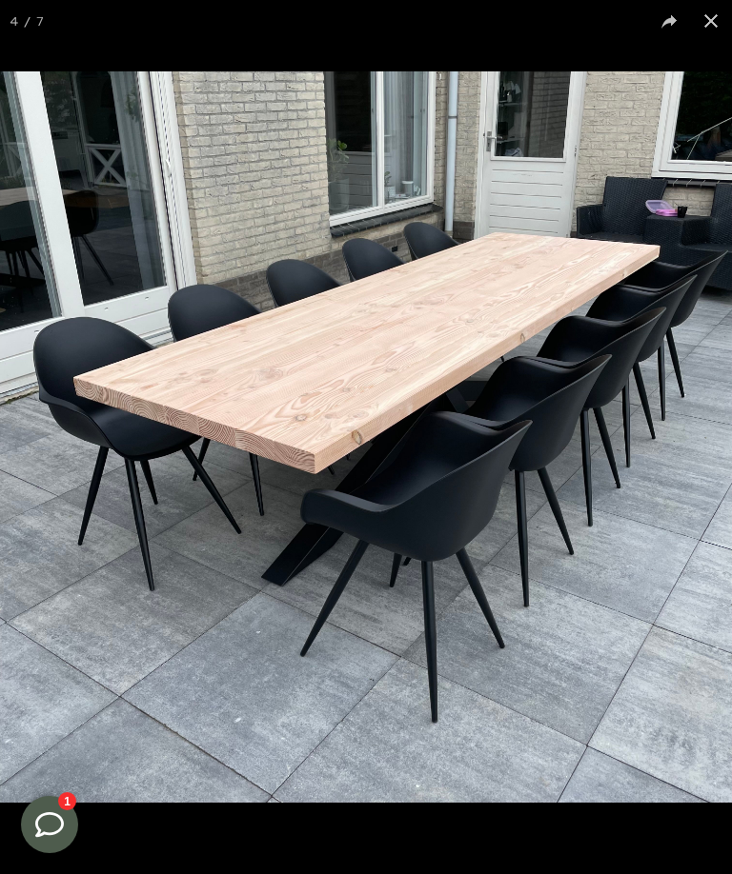
click at [709, 14] on button at bounding box center [711, 21] width 42 height 42
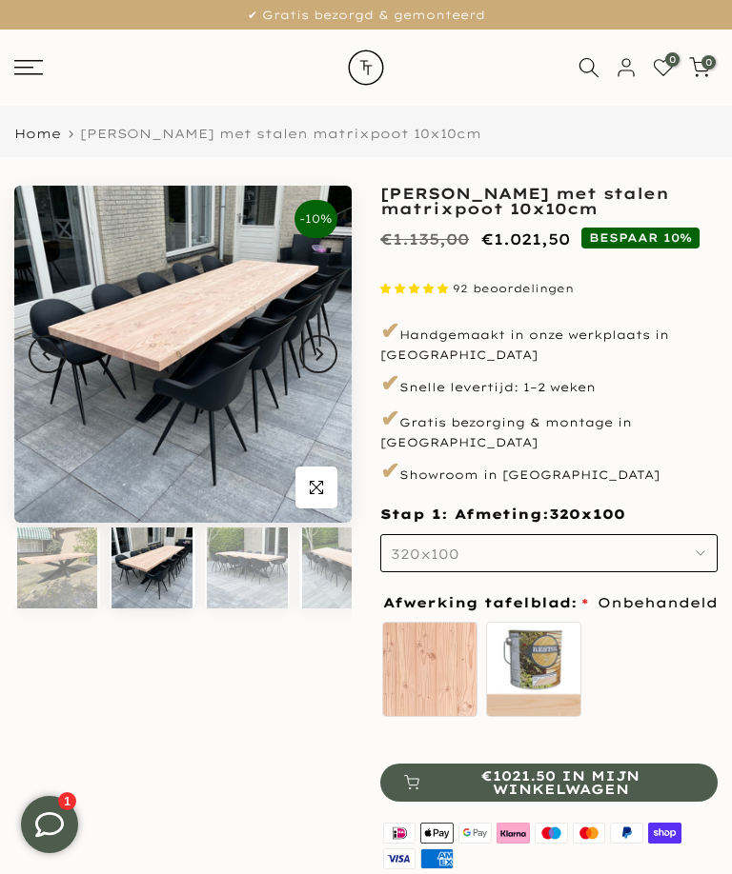
scroll to position [0, 188]
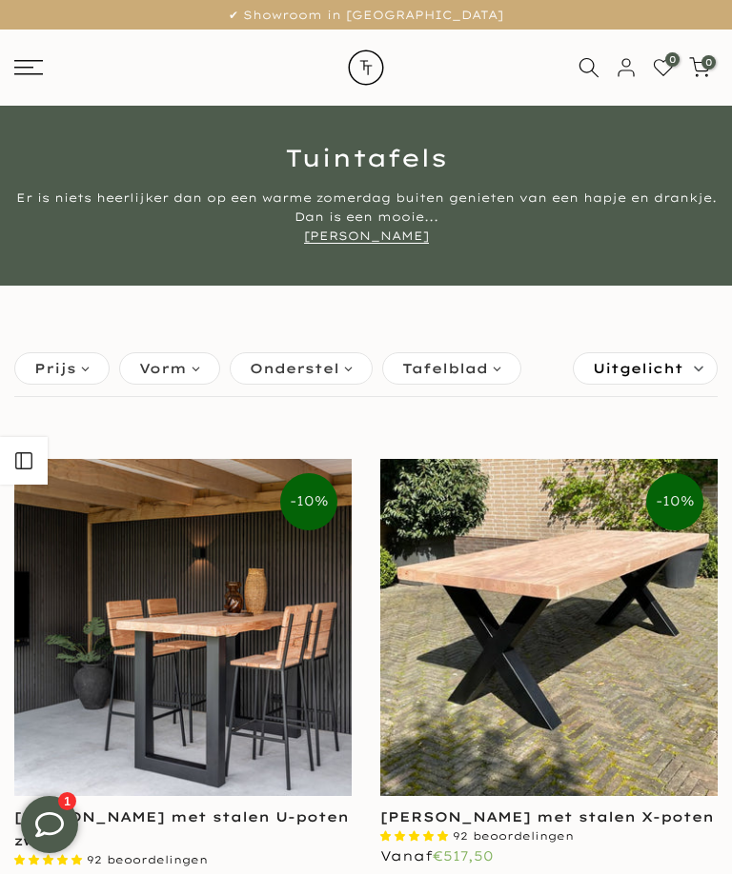
click at [35, 61] on rect at bounding box center [28, 61] width 29 height 2
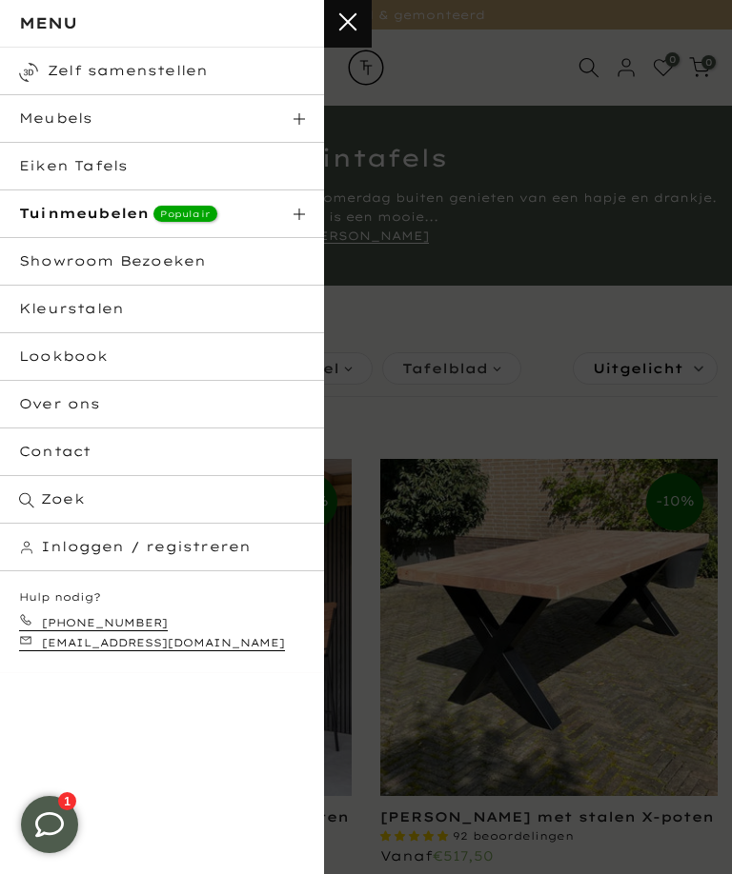
click at [100, 214] on strong "Tuinmeubelen" at bounding box center [84, 213] width 130 height 17
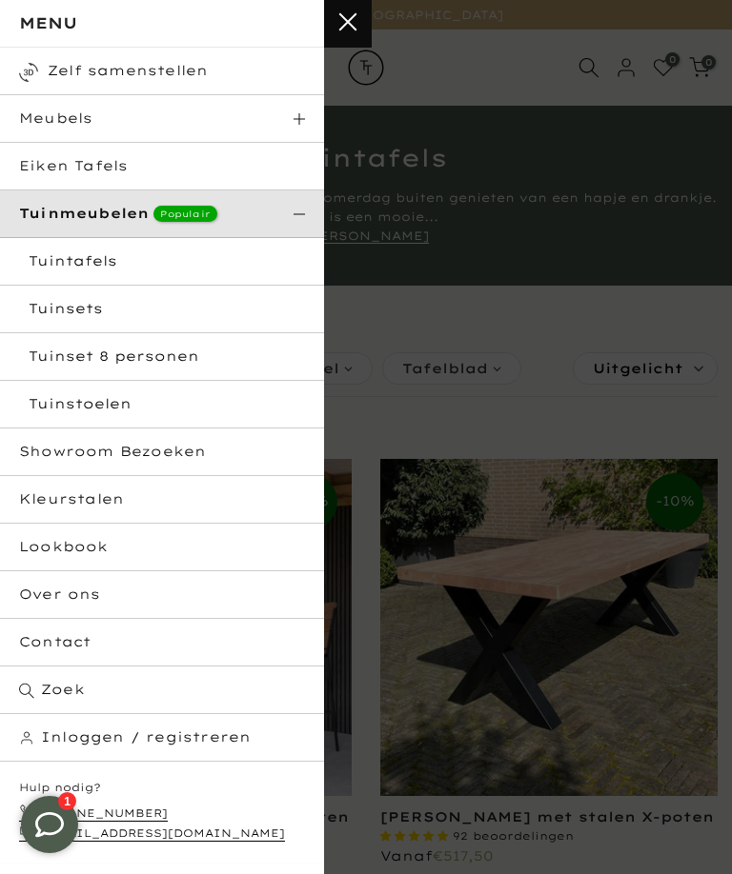
click at [102, 406] on html "Tuinstoelen" at bounding box center [162, 405] width 324 height 48
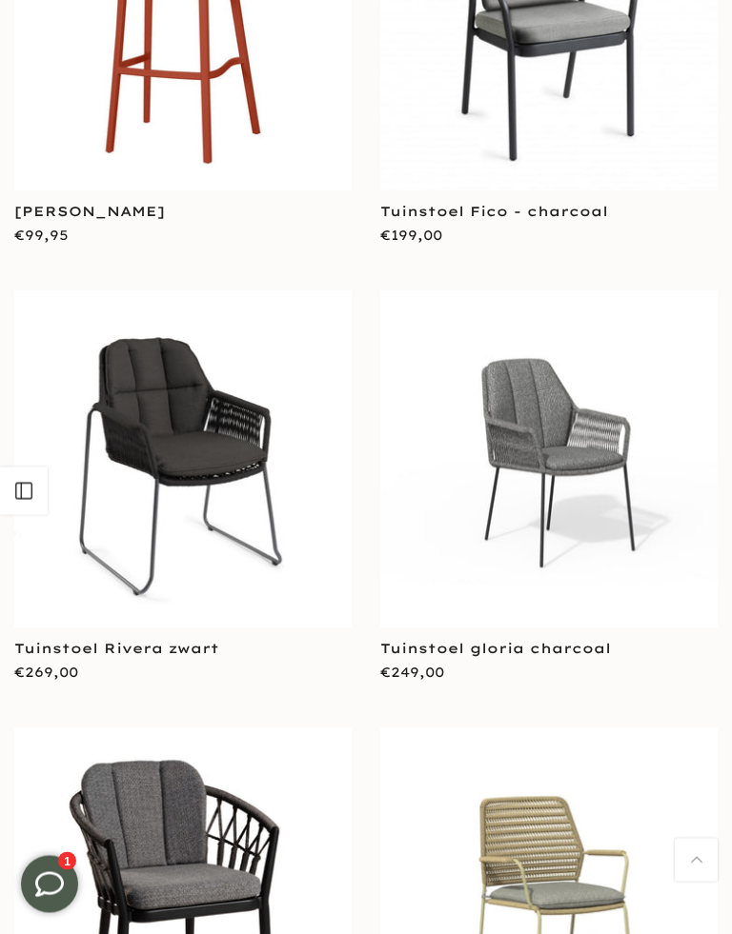
scroll to position [4631, 0]
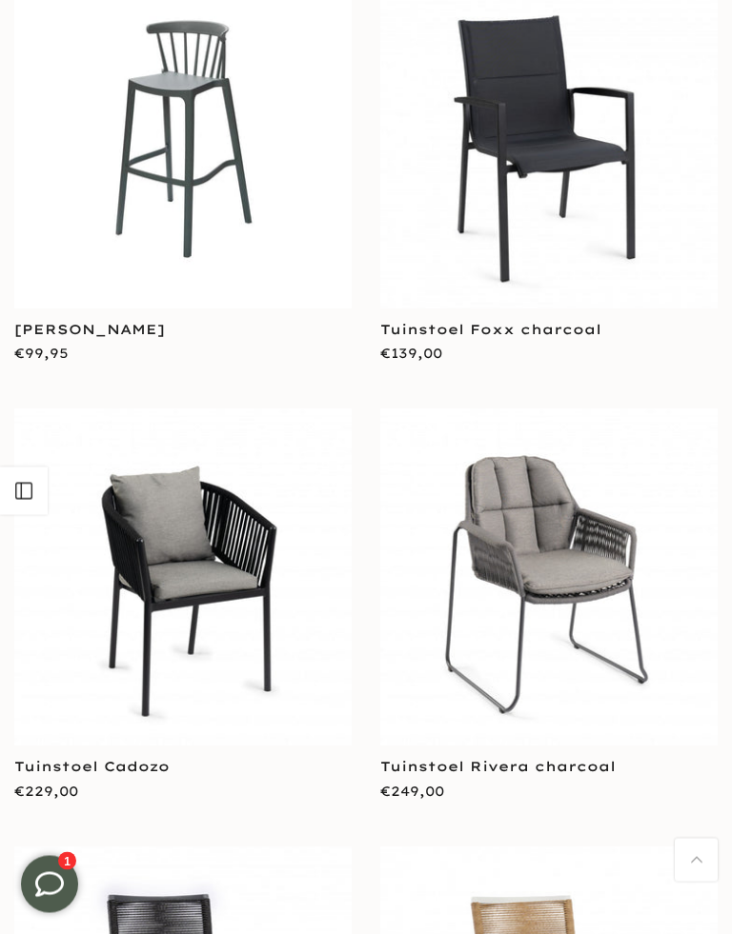
scroll to position [9816, 0]
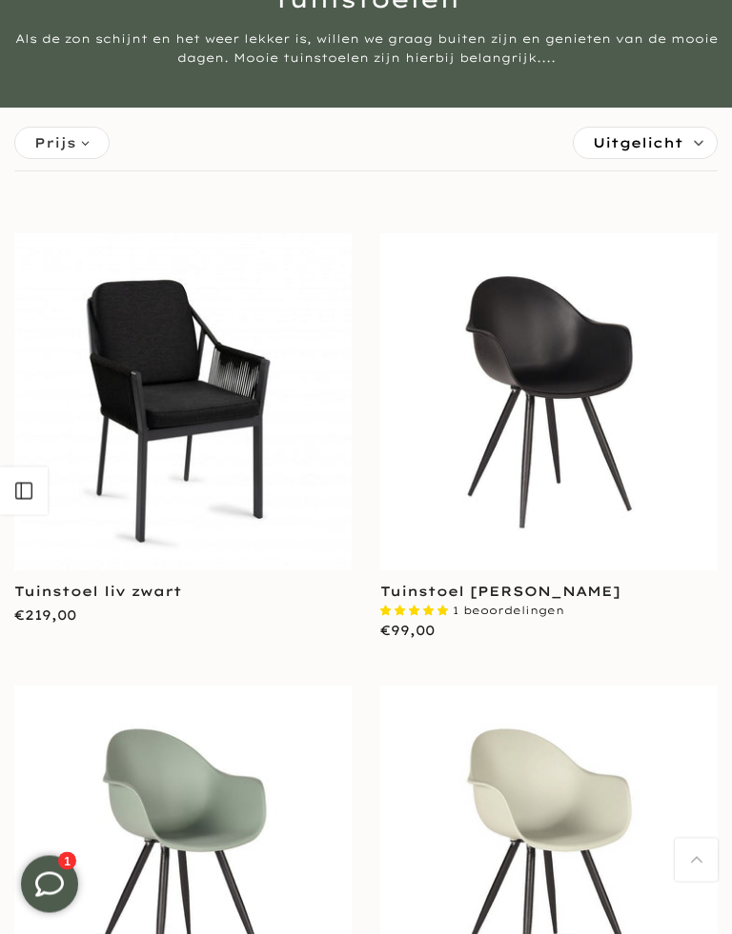
scroll to position [159, 0]
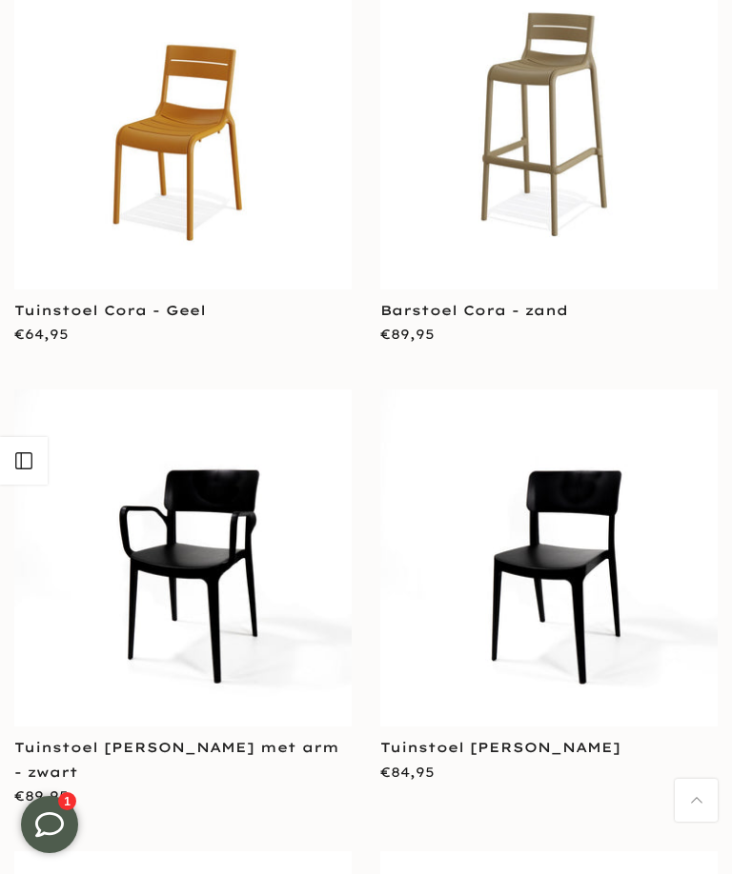
scroll to position [7094, 0]
